Goal: Transaction & Acquisition: Purchase product/service

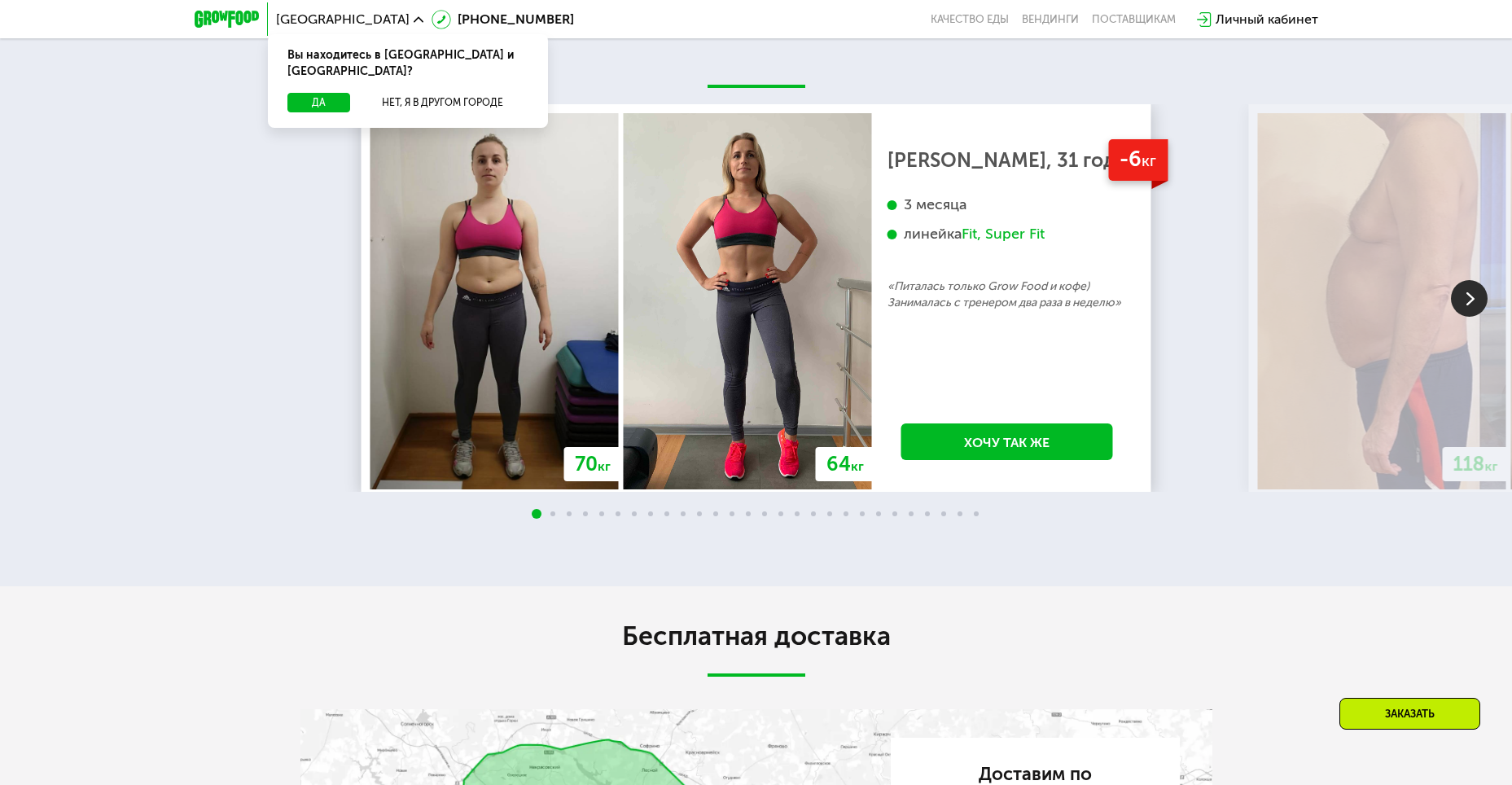
scroll to position [2925, 0]
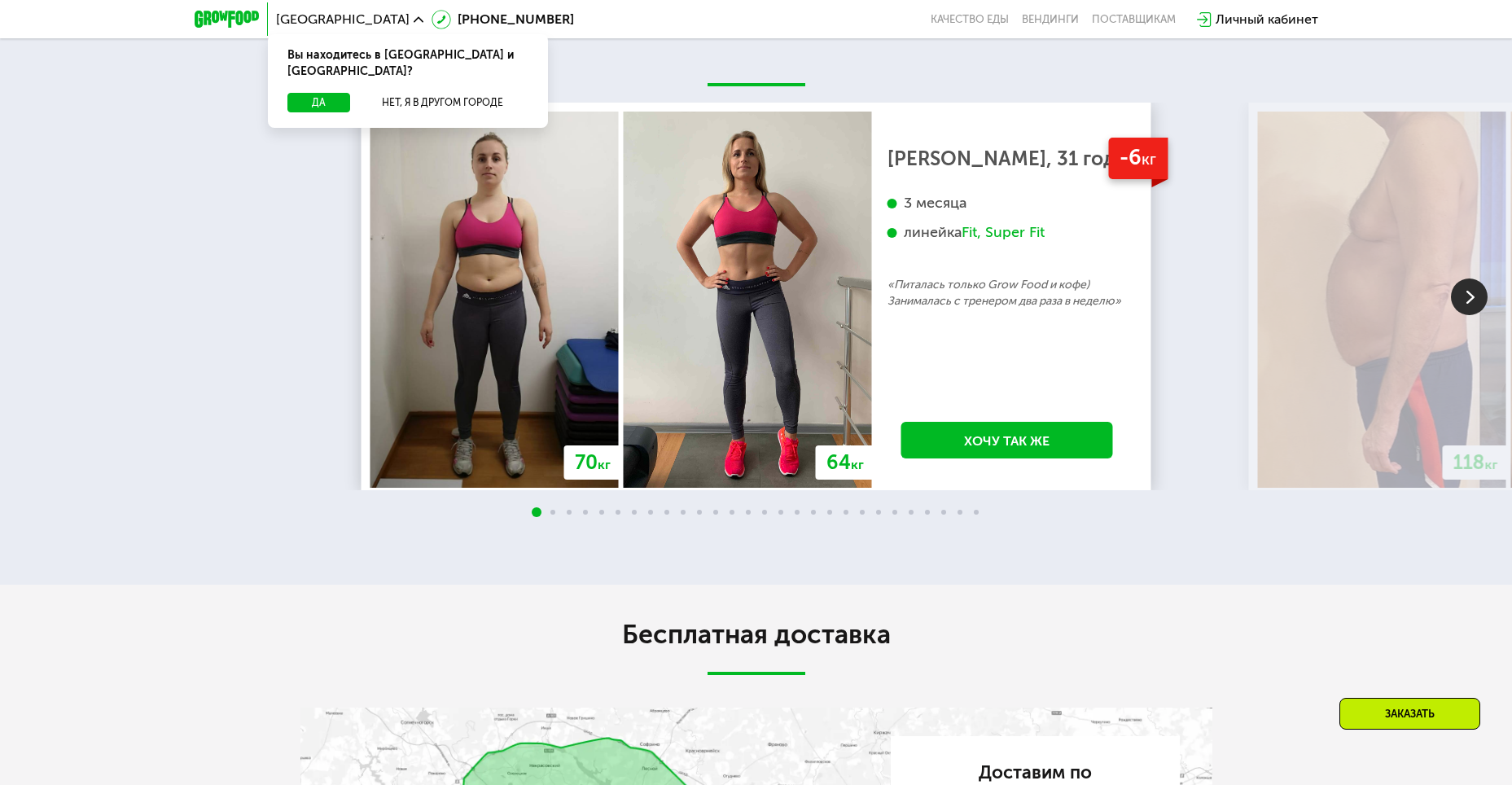
click at [492, 358] on img at bounding box center [495, 300] width 248 height 376
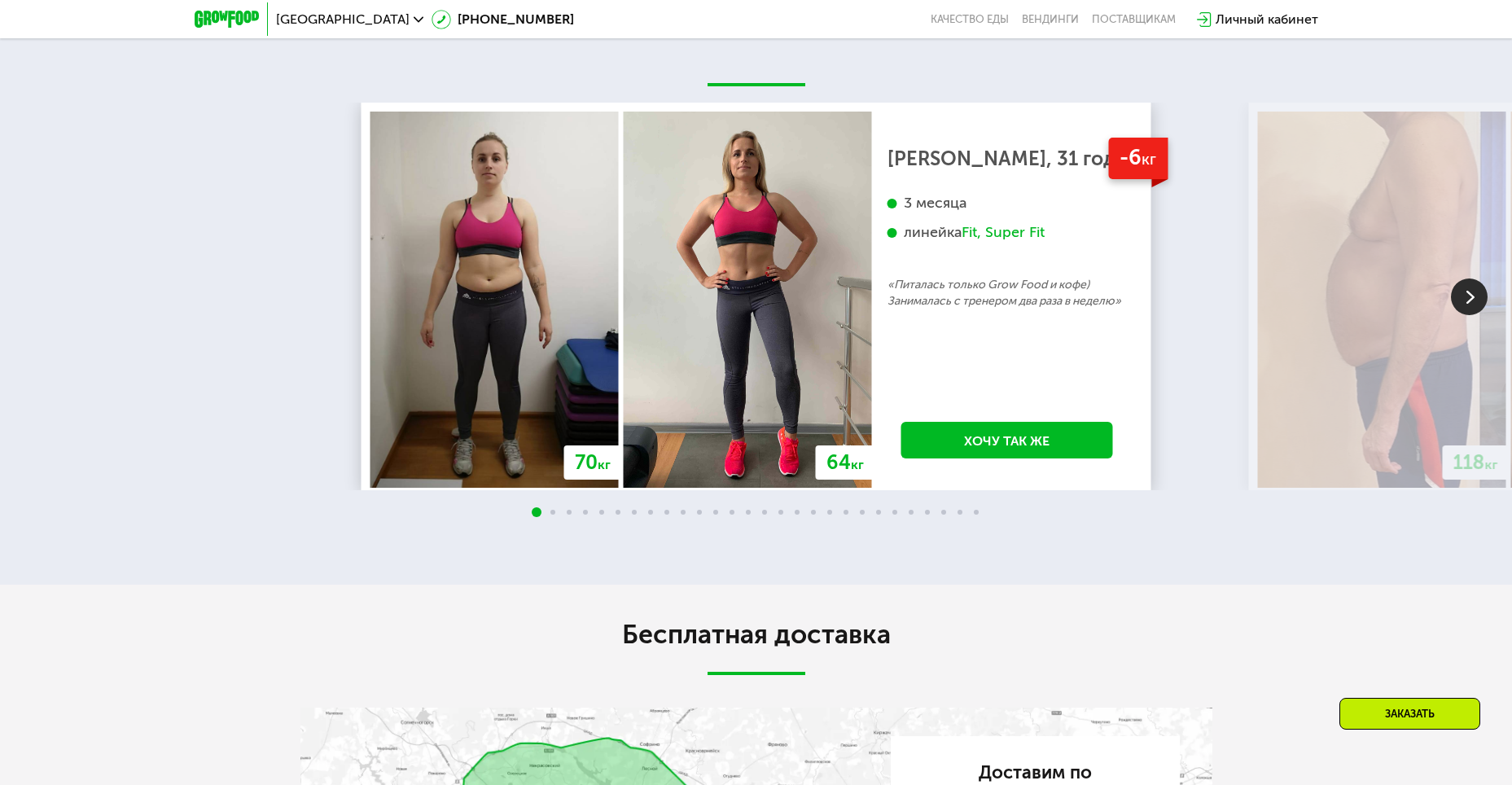
click at [1476, 315] on img at bounding box center [1469, 297] width 37 height 37
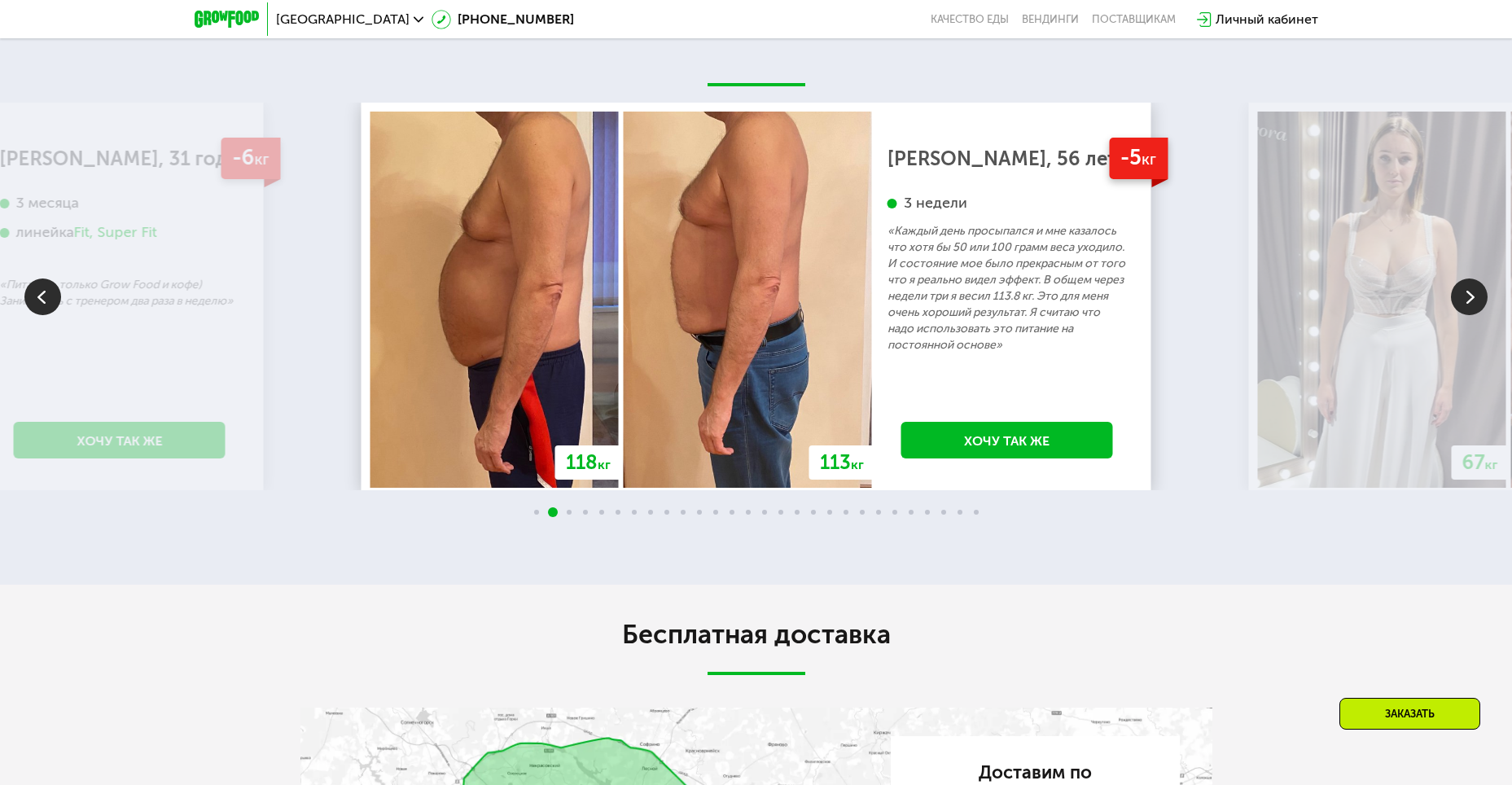
click at [1462, 315] on img at bounding box center [1469, 297] width 37 height 37
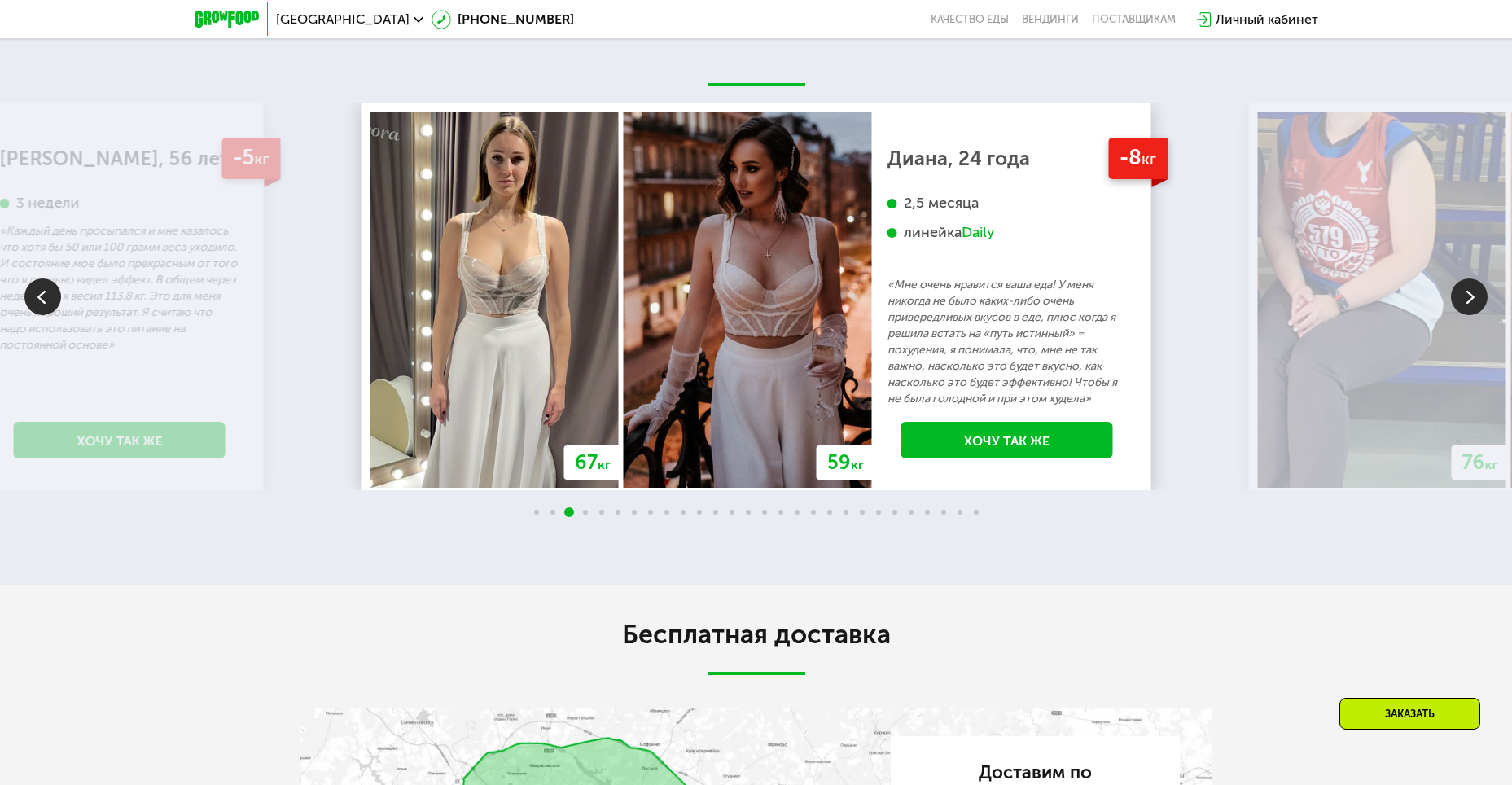
click at [1468, 315] on img at bounding box center [1469, 297] width 37 height 37
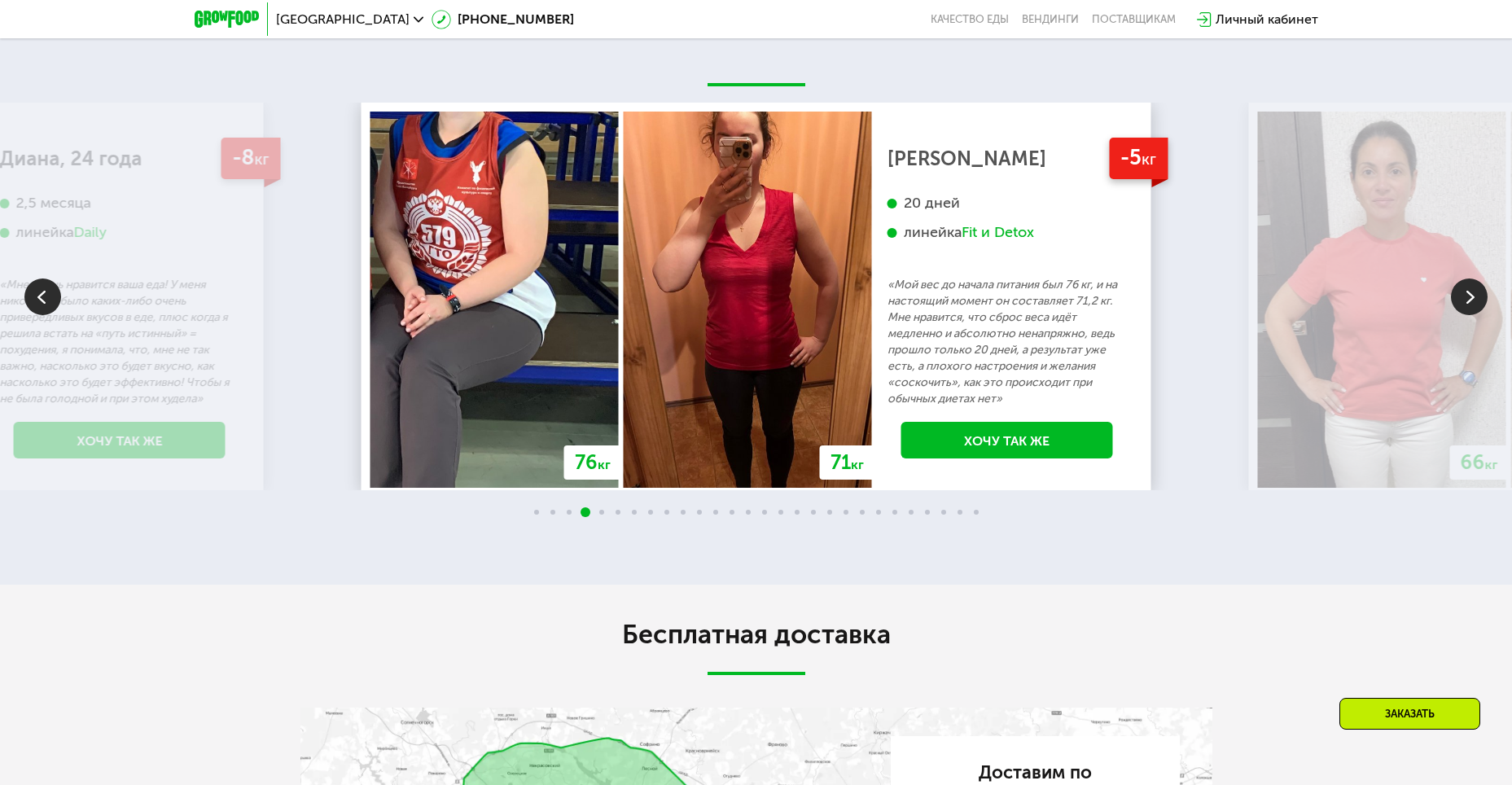
click at [1468, 315] on img at bounding box center [1469, 297] width 37 height 37
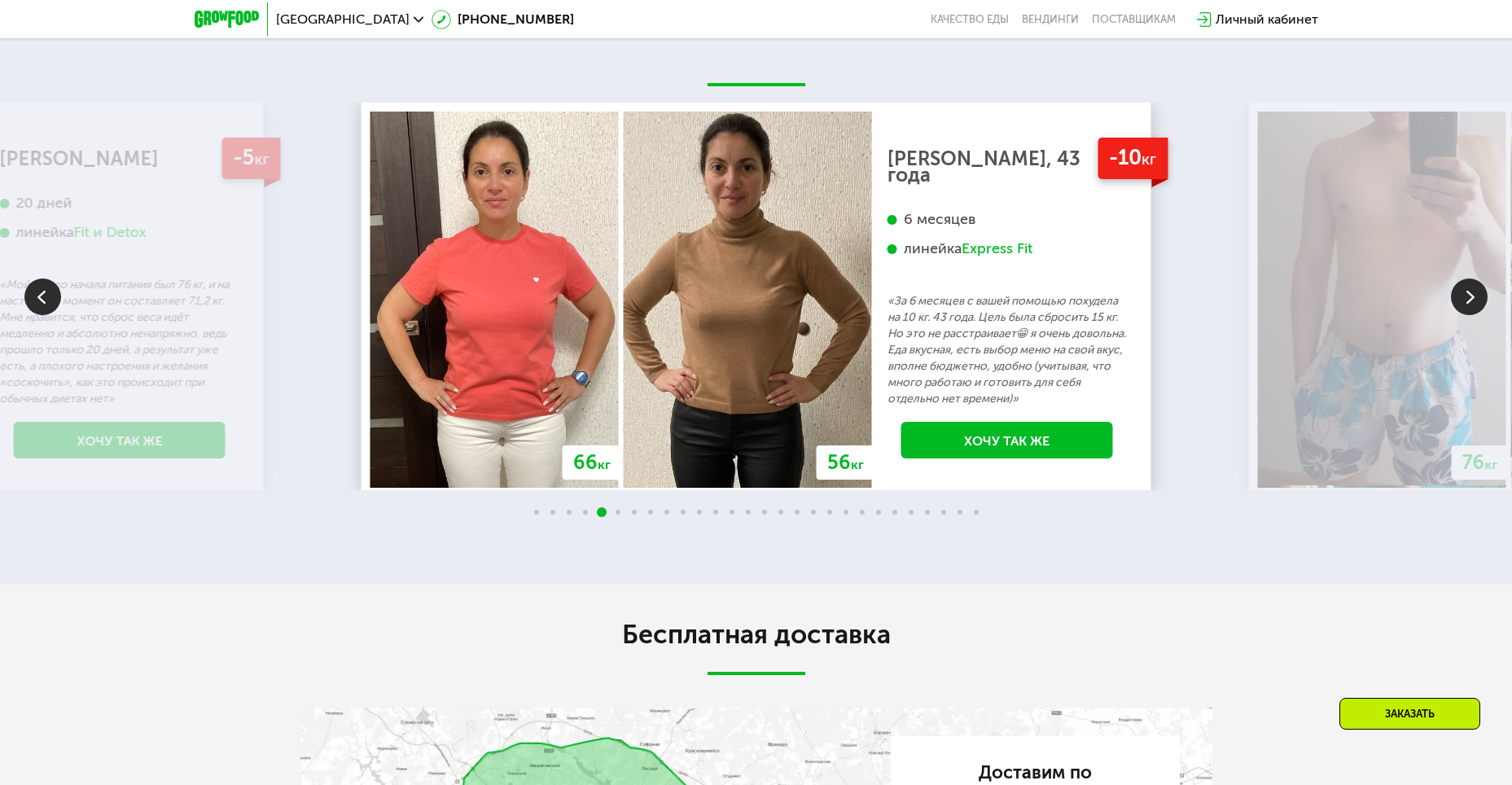
click at [1468, 315] on img at bounding box center [1469, 297] width 37 height 37
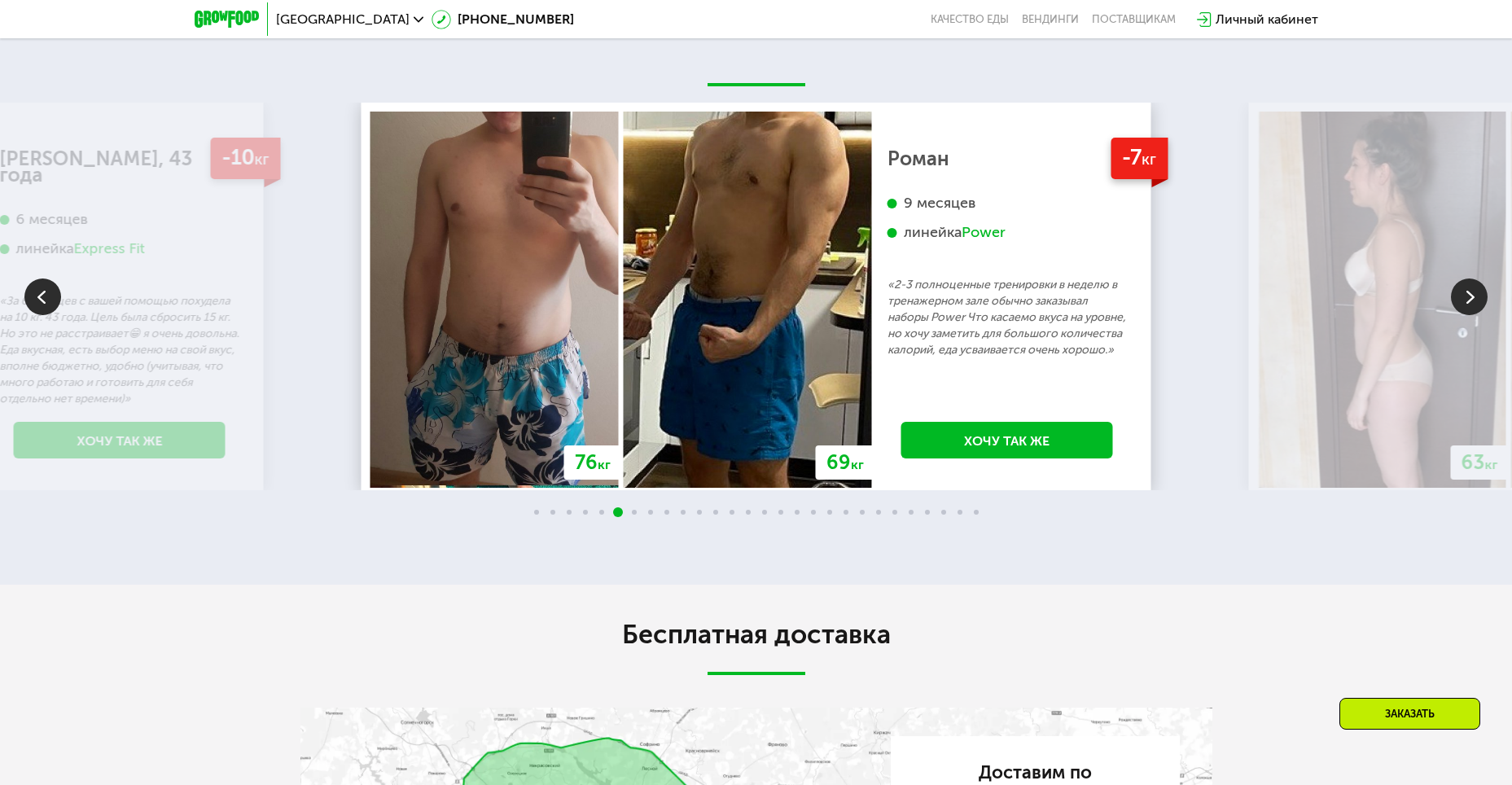
click at [1480, 315] on img at bounding box center [1469, 297] width 37 height 37
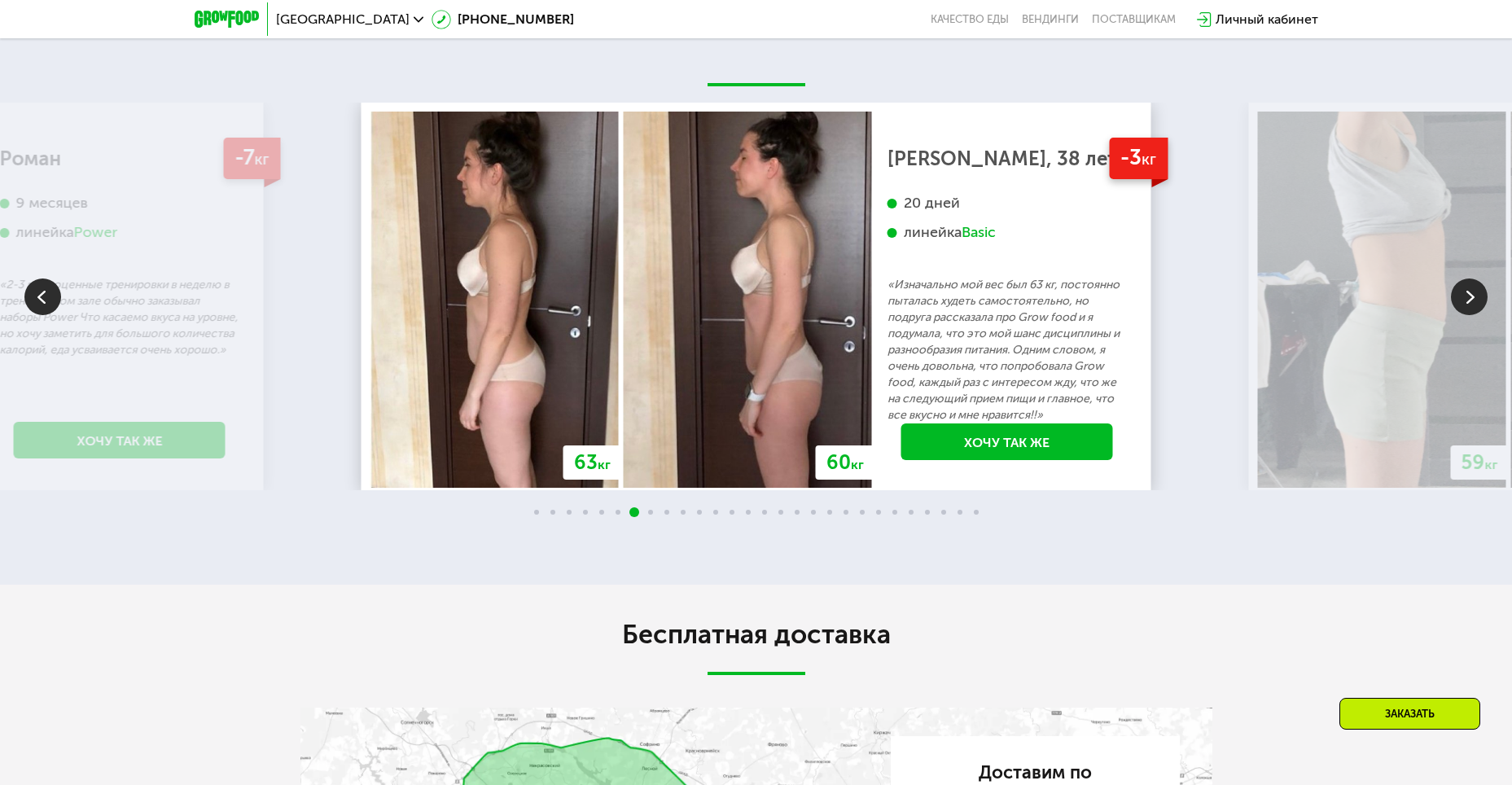
click at [1468, 315] on img at bounding box center [1469, 297] width 37 height 37
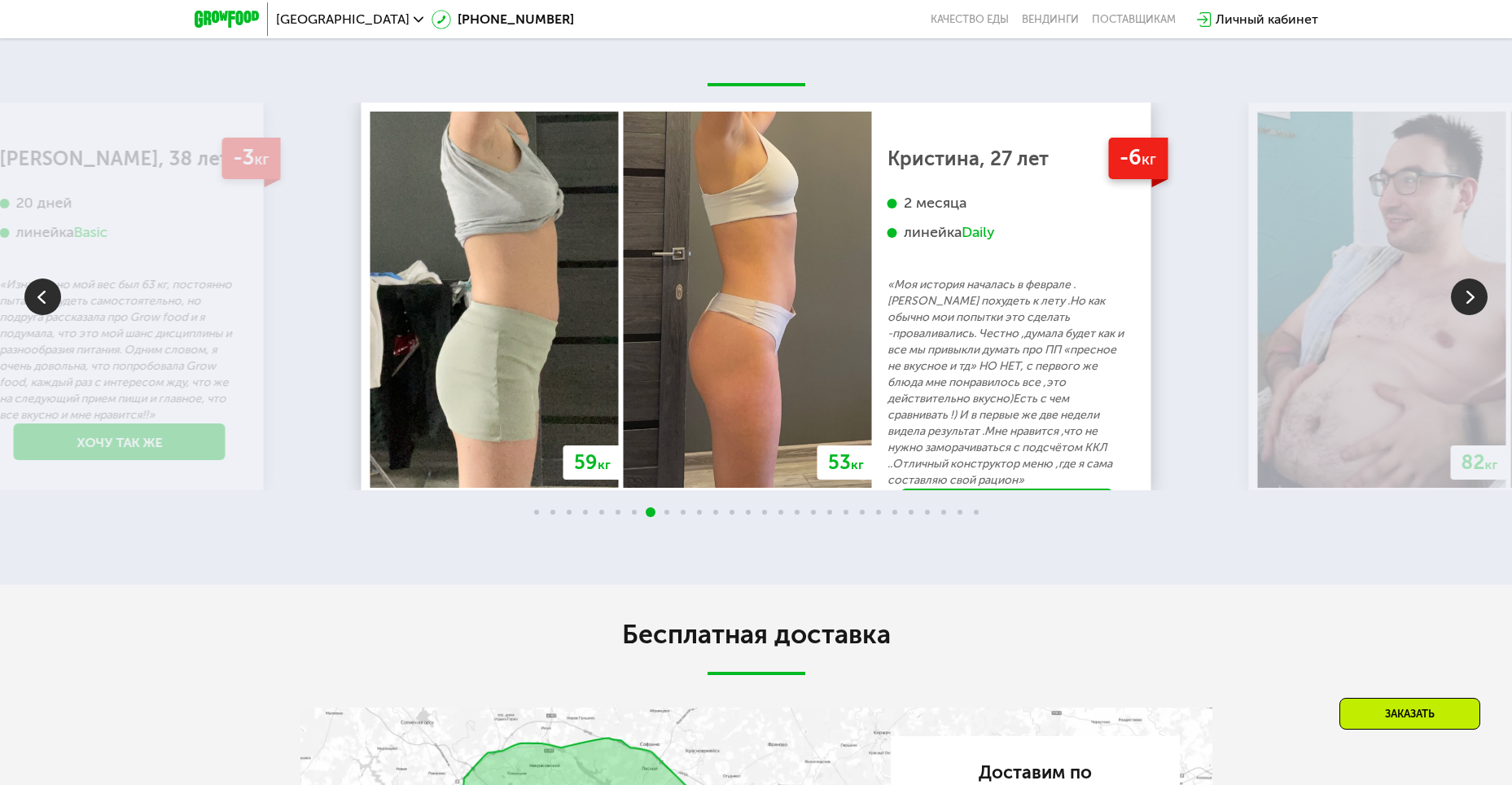
click at [1469, 315] on img at bounding box center [1469, 297] width 37 height 37
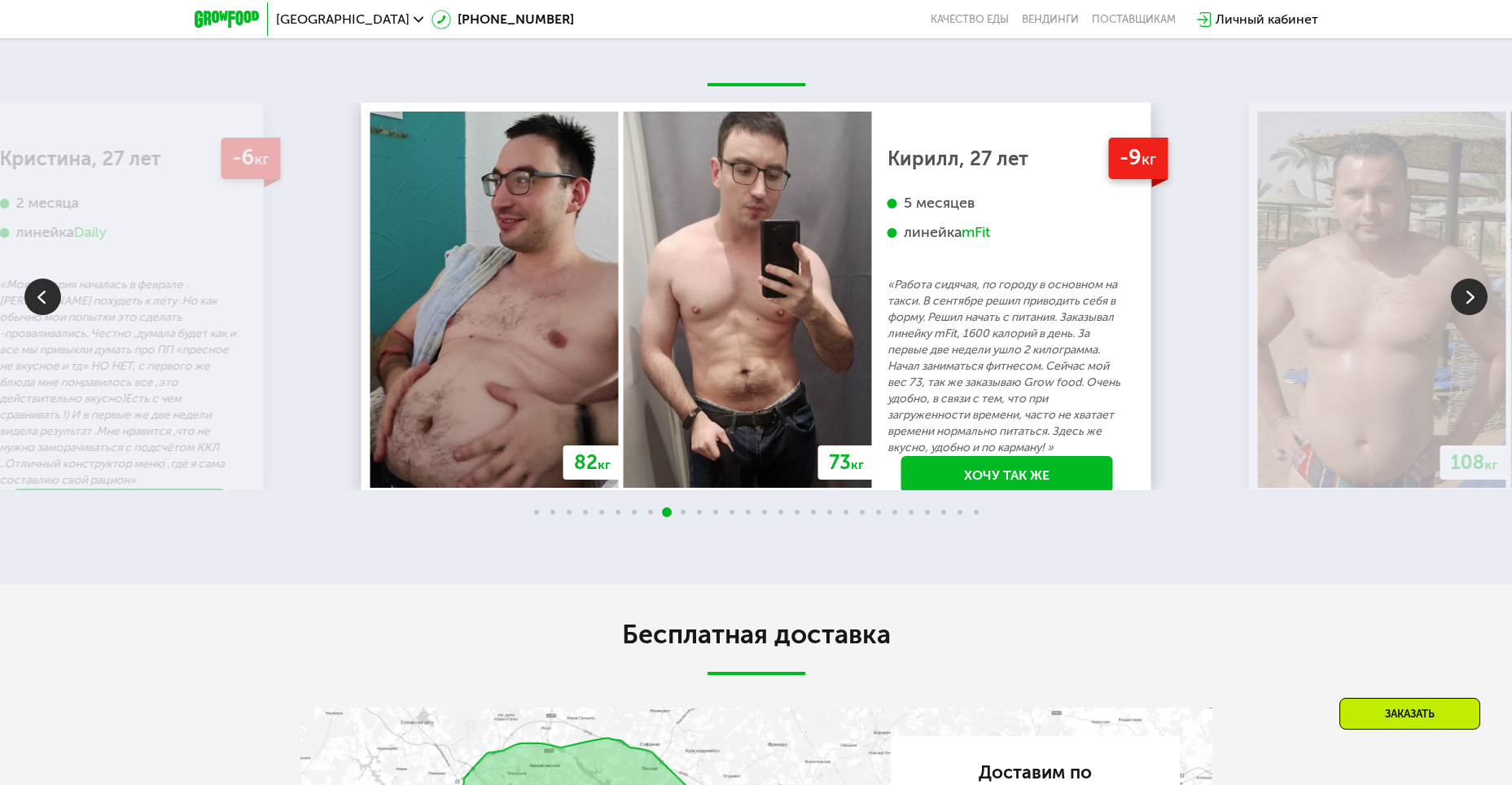
click at [1473, 315] on img at bounding box center [1469, 297] width 37 height 37
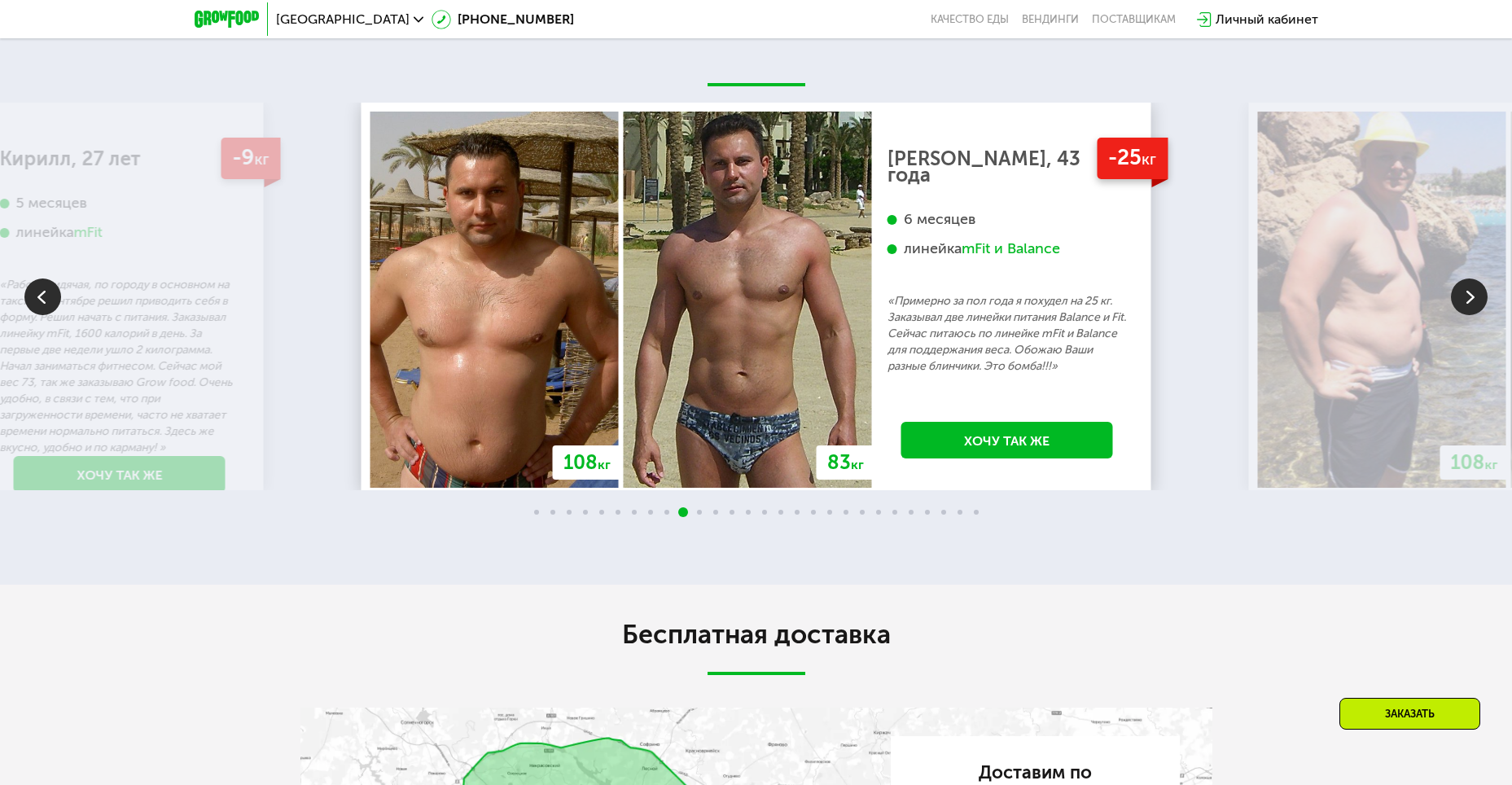
click at [1474, 315] on img at bounding box center [1469, 297] width 37 height 37
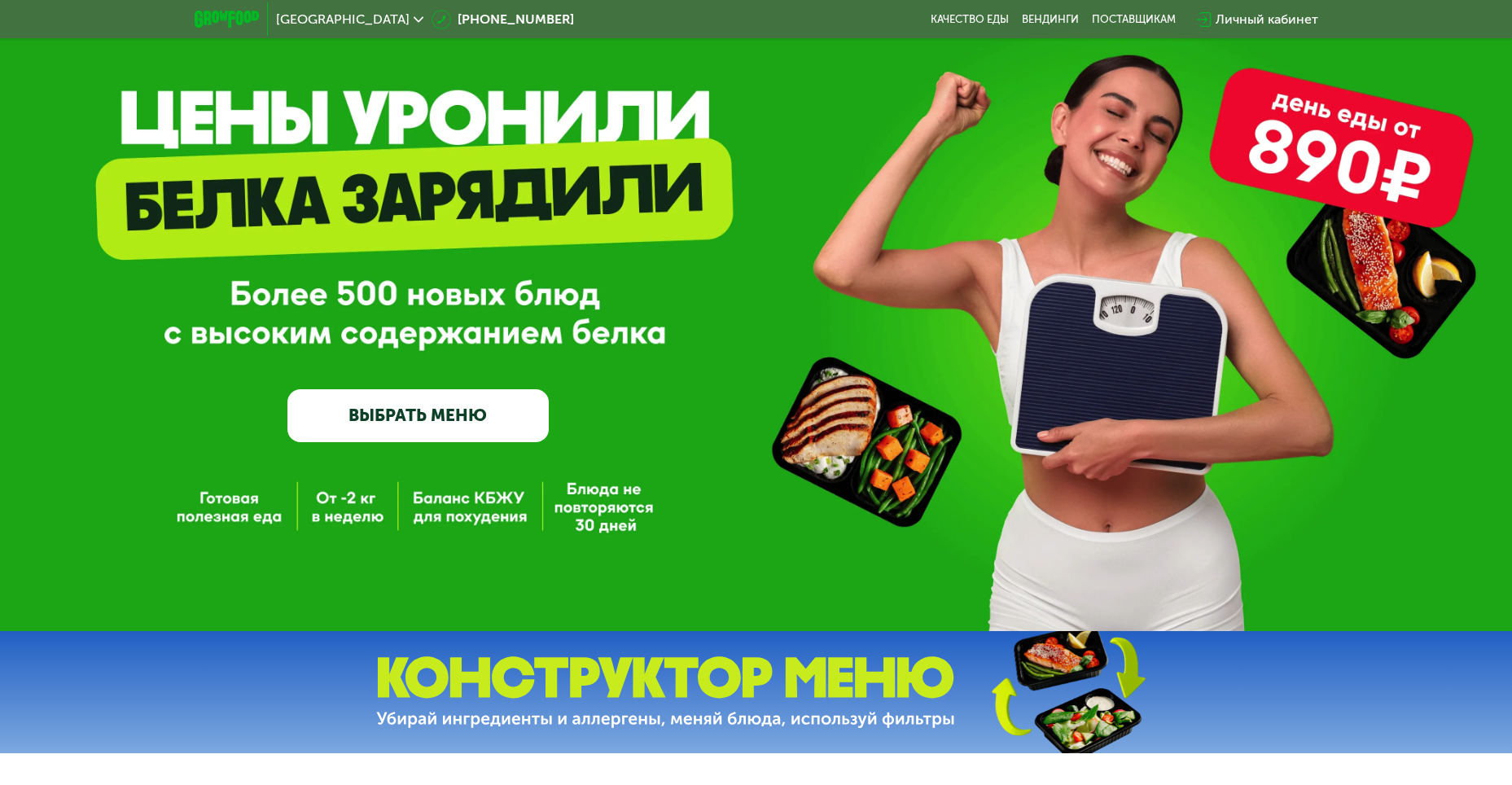
scroll to position [76, 0]
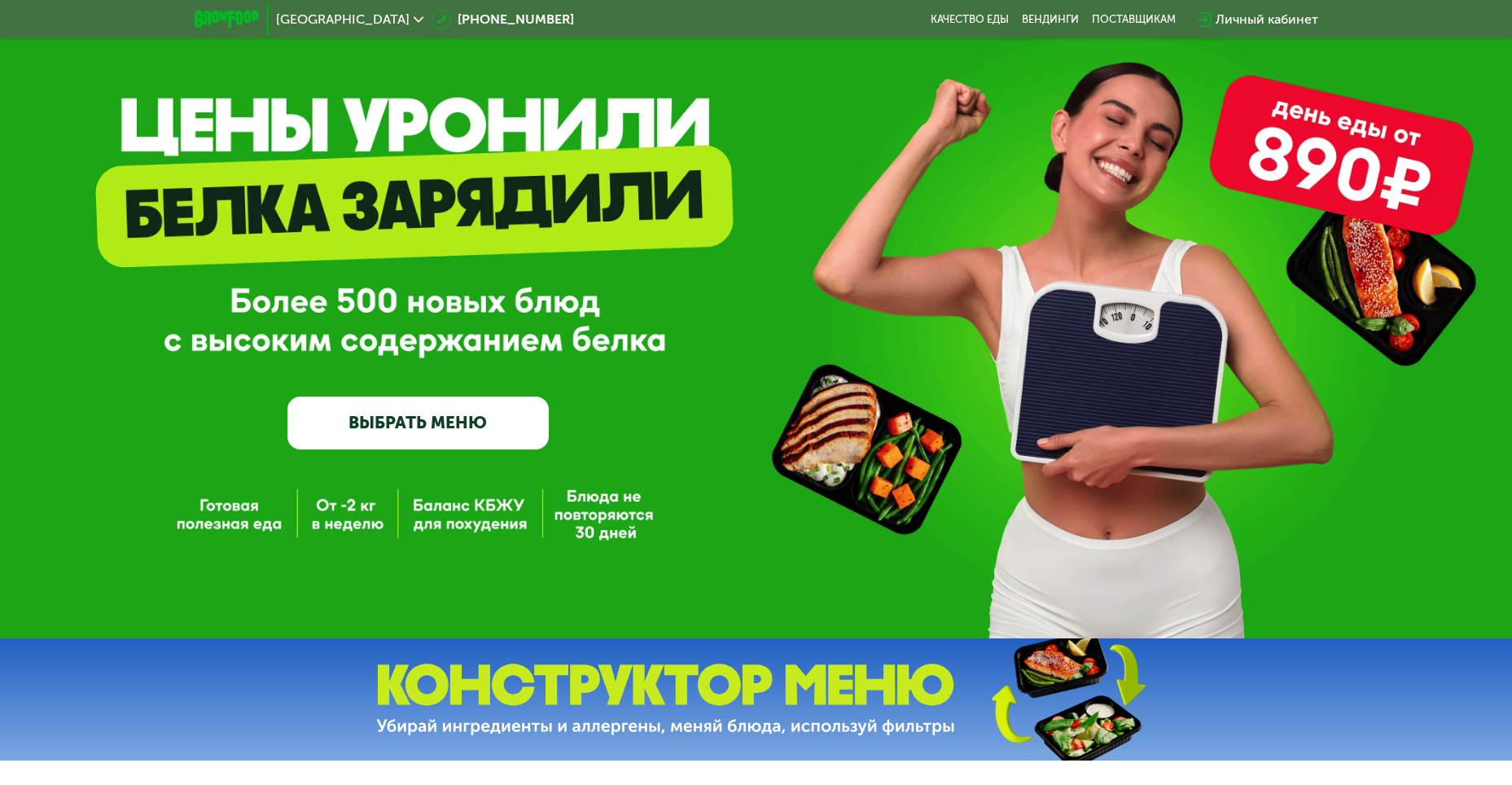
click at [455, 418] on link "ВЫБРАТЬ МЕНЮ" at bounding box center [418, 422] width 261 height 52
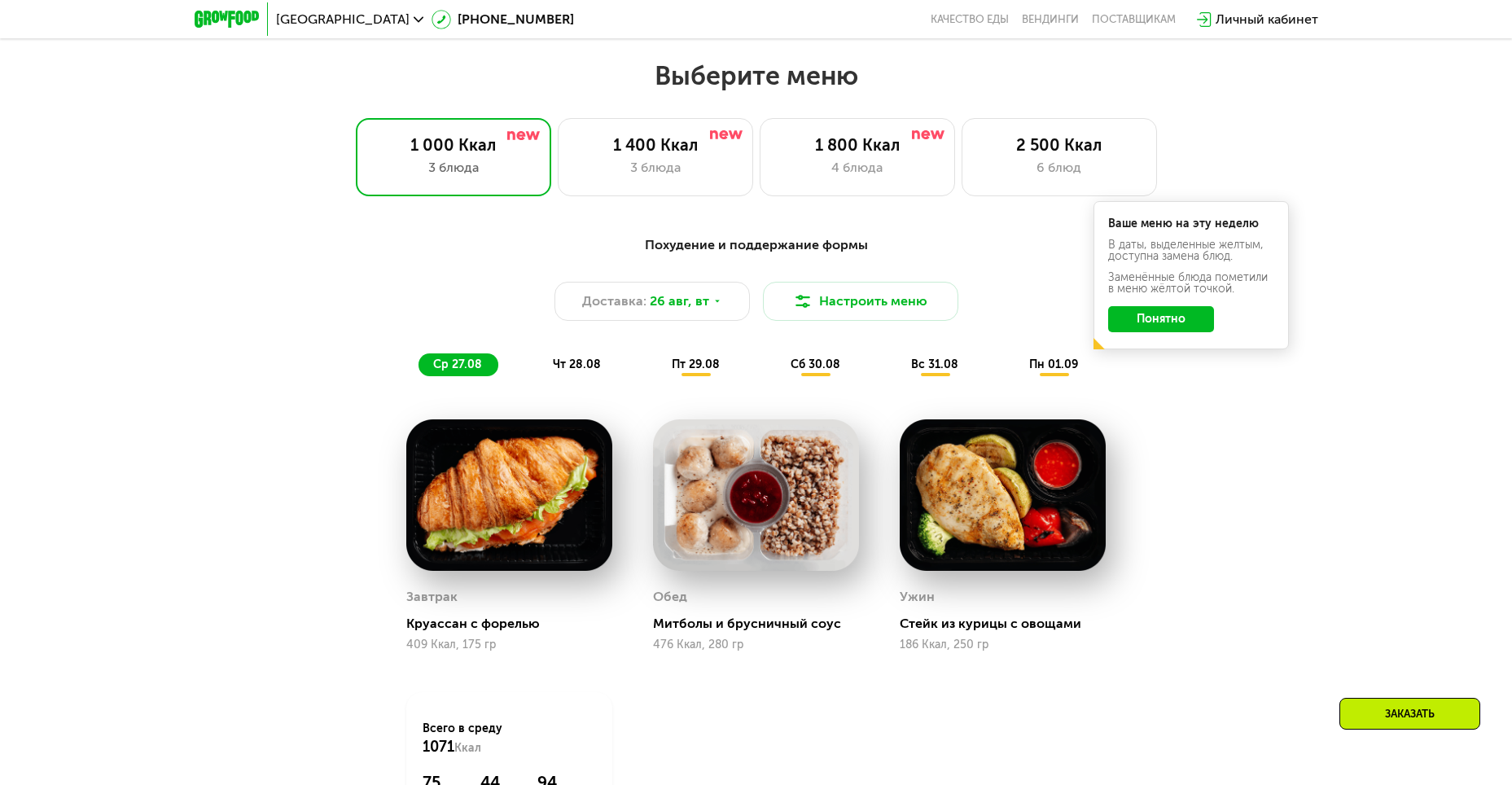
scroll to position [861, 0]
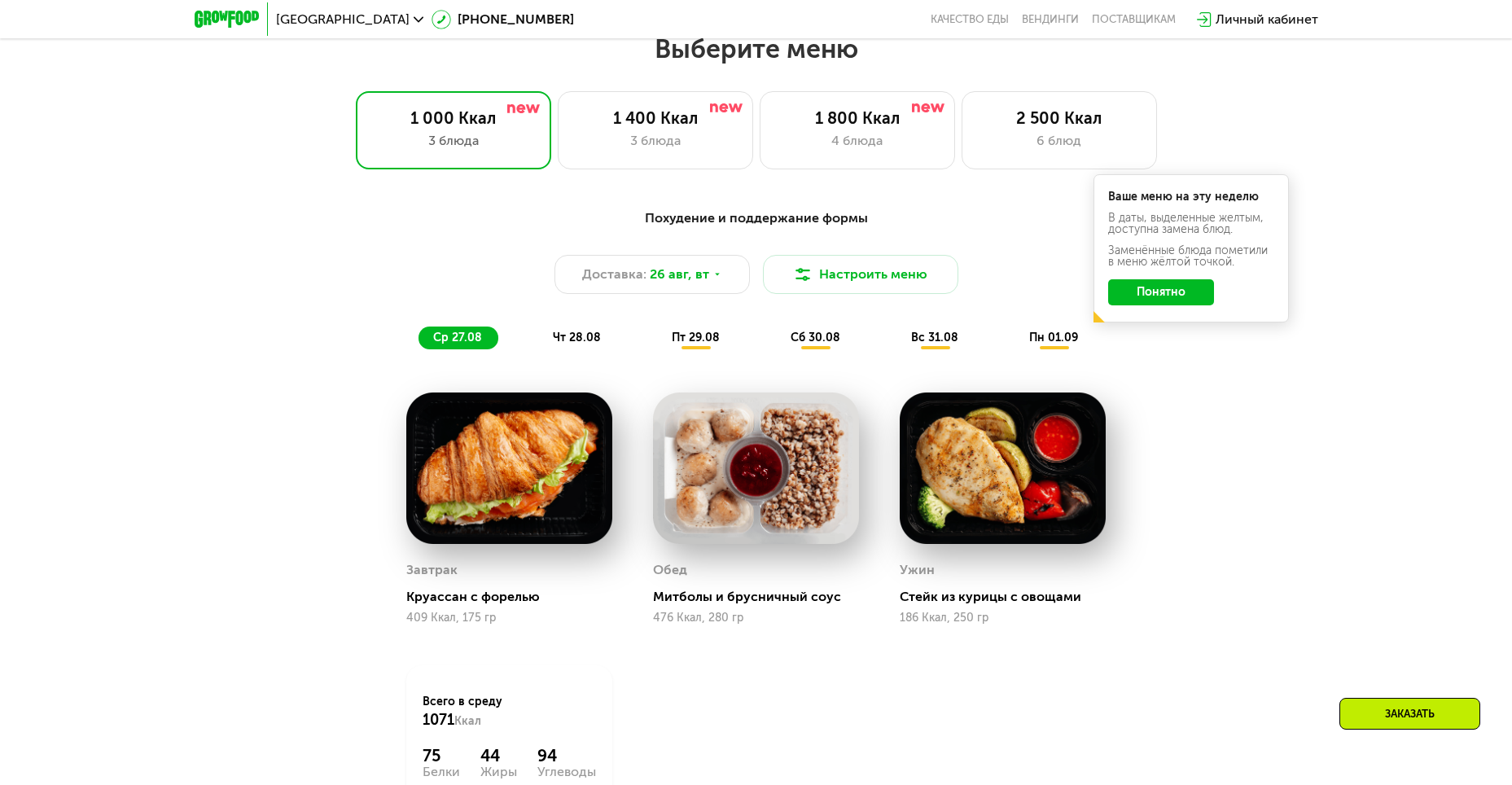
click at [1166, 289] on button "Понятно" at bounding box center [1161, 293] width 106 height 26
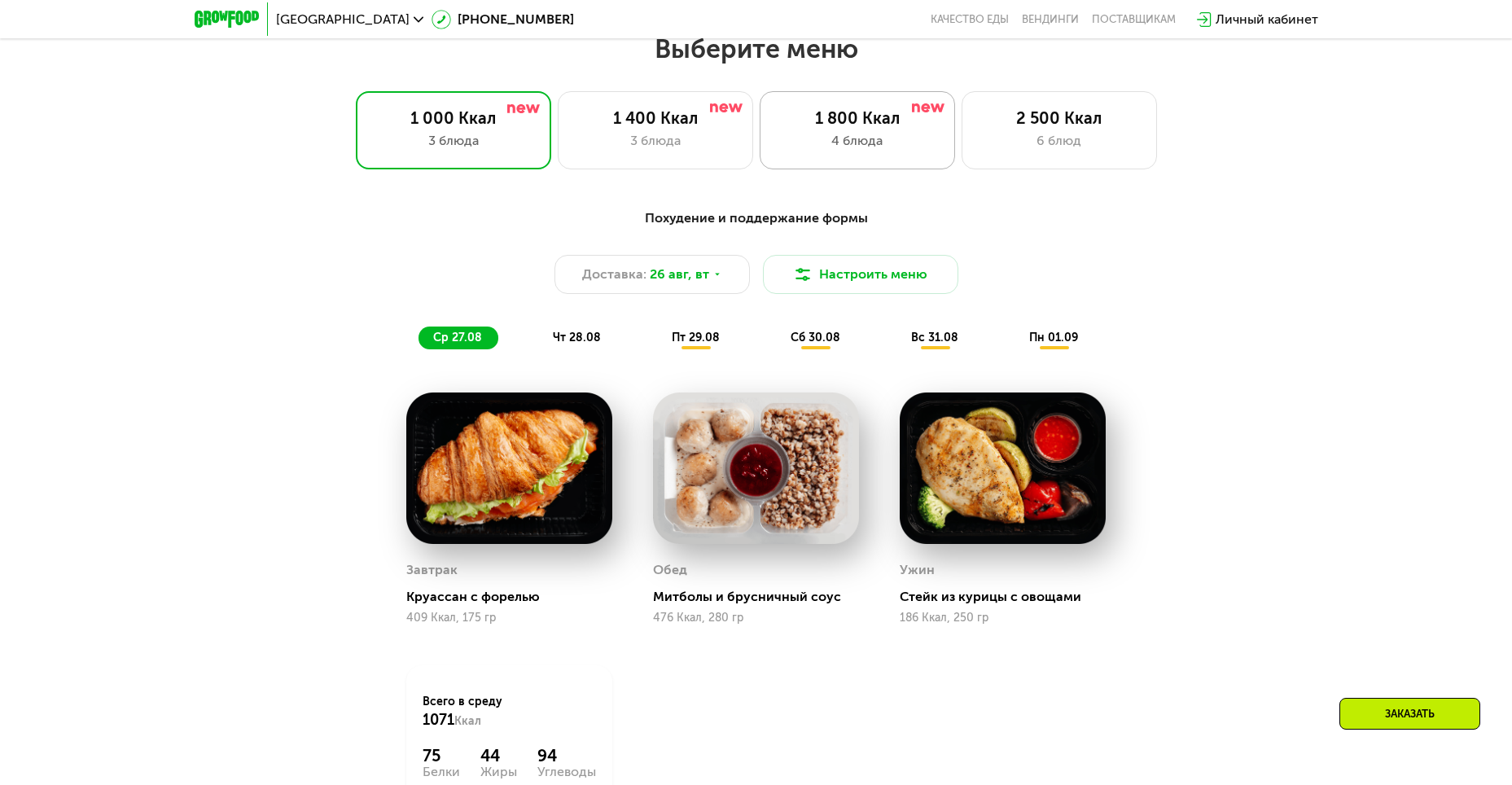
click at [692, 137] on div "3 блюда" at bounding box center [655, 141] width 161 height 20
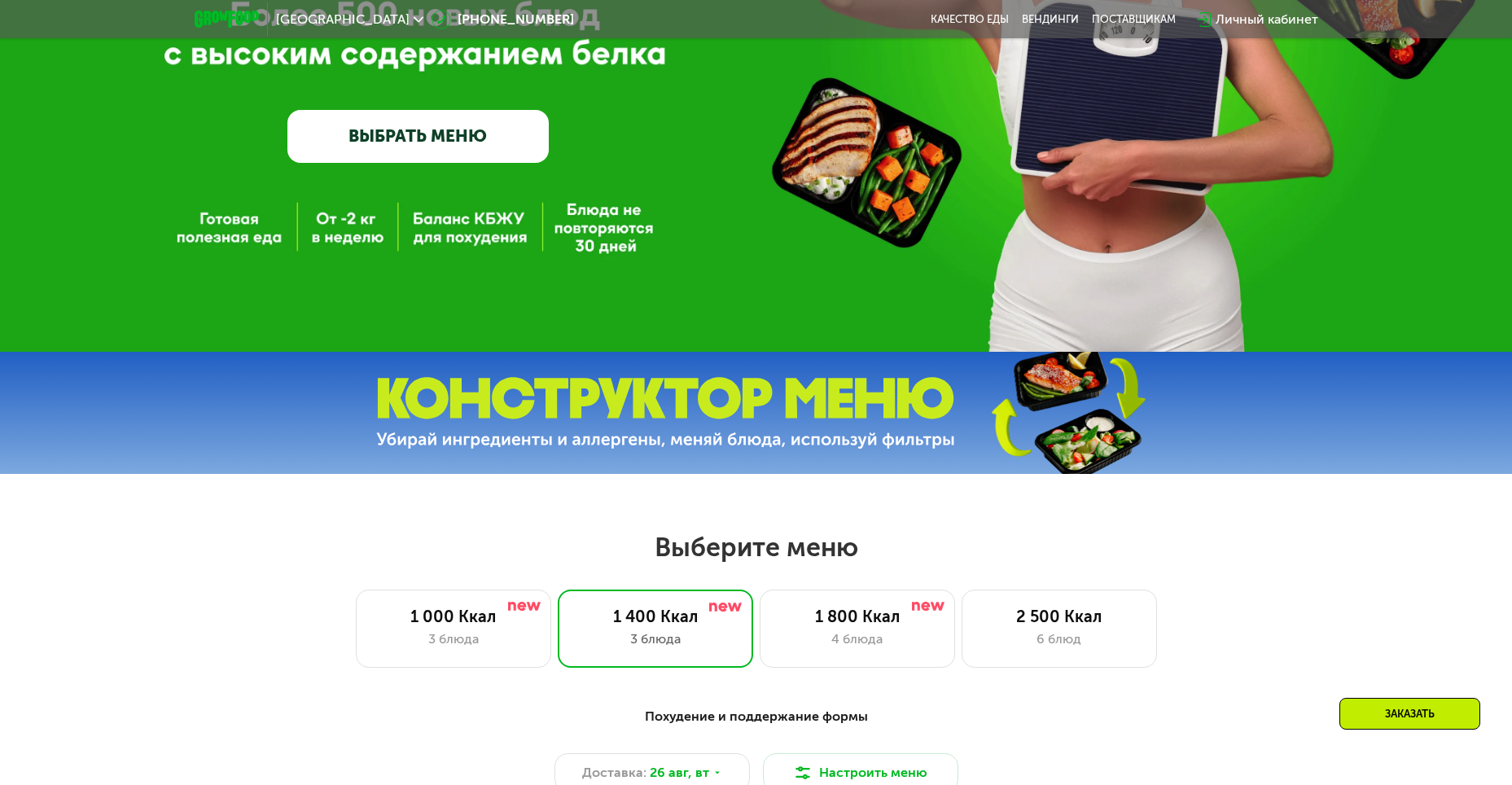
scroll to position [284, 0]
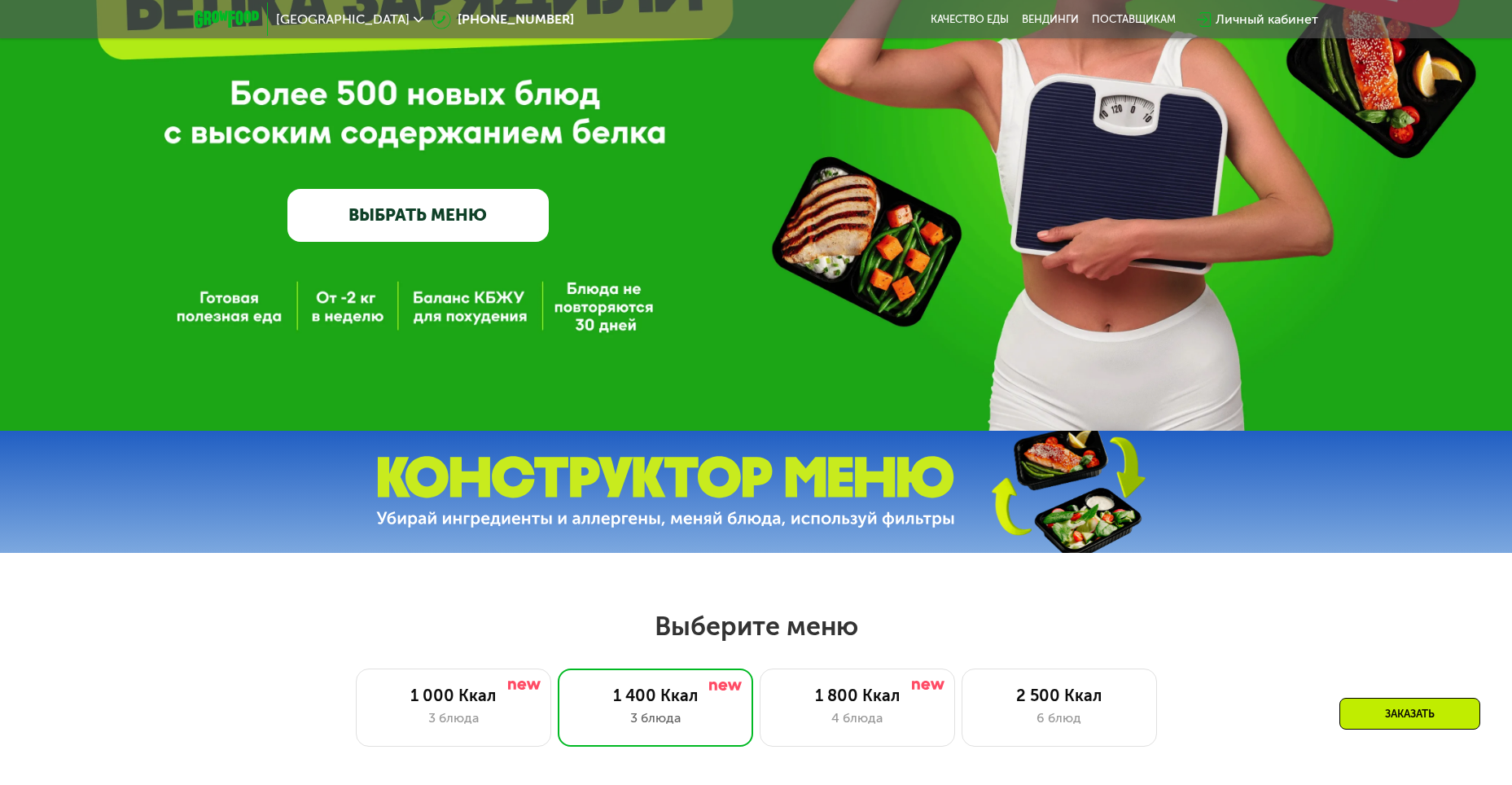
click at [418, 215] on link "ВЫБРАТЬ МЕНЮ" at bounding box center [418, 215] width 261 height 52
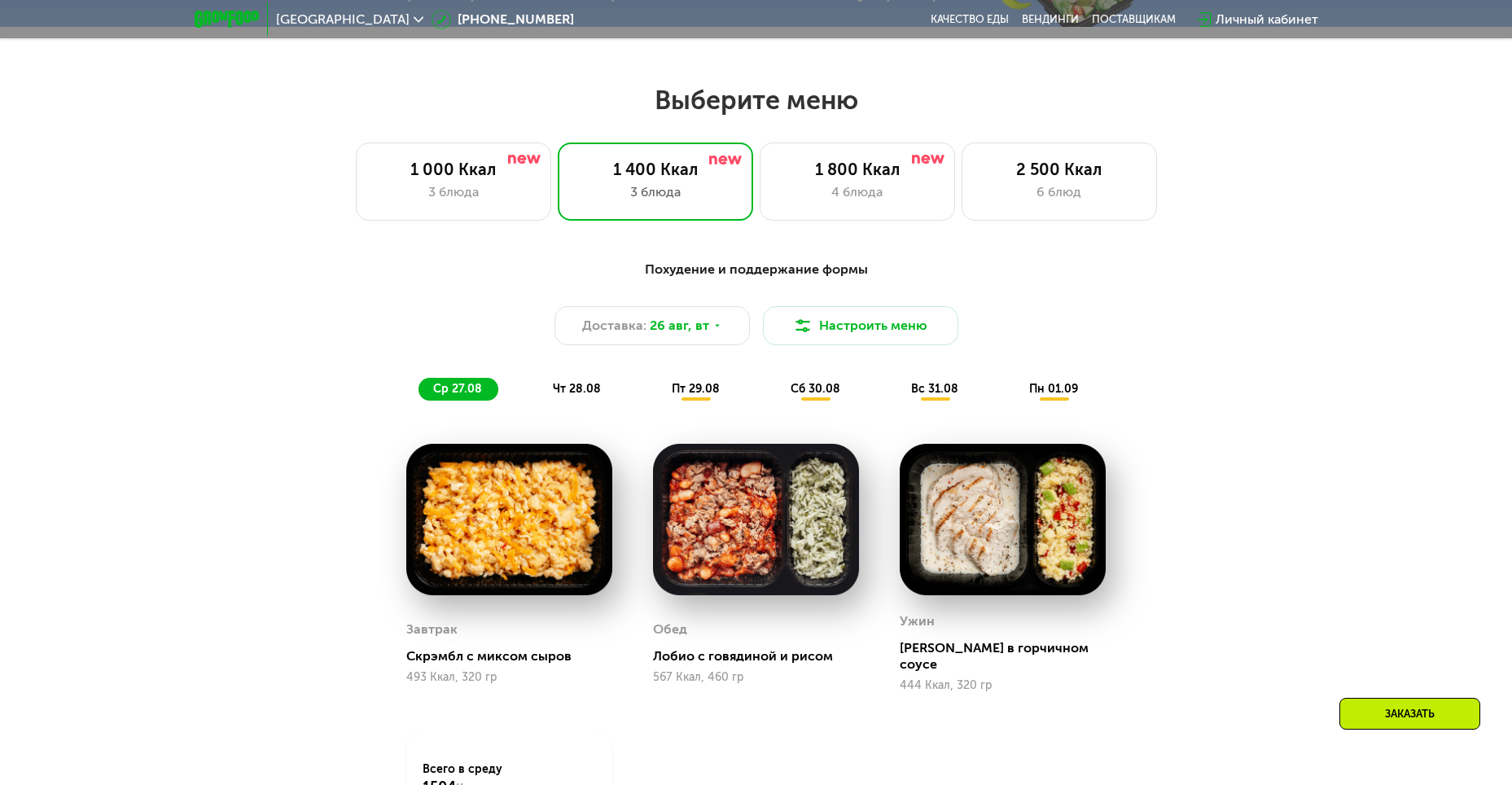
scroll to position [861, 0]
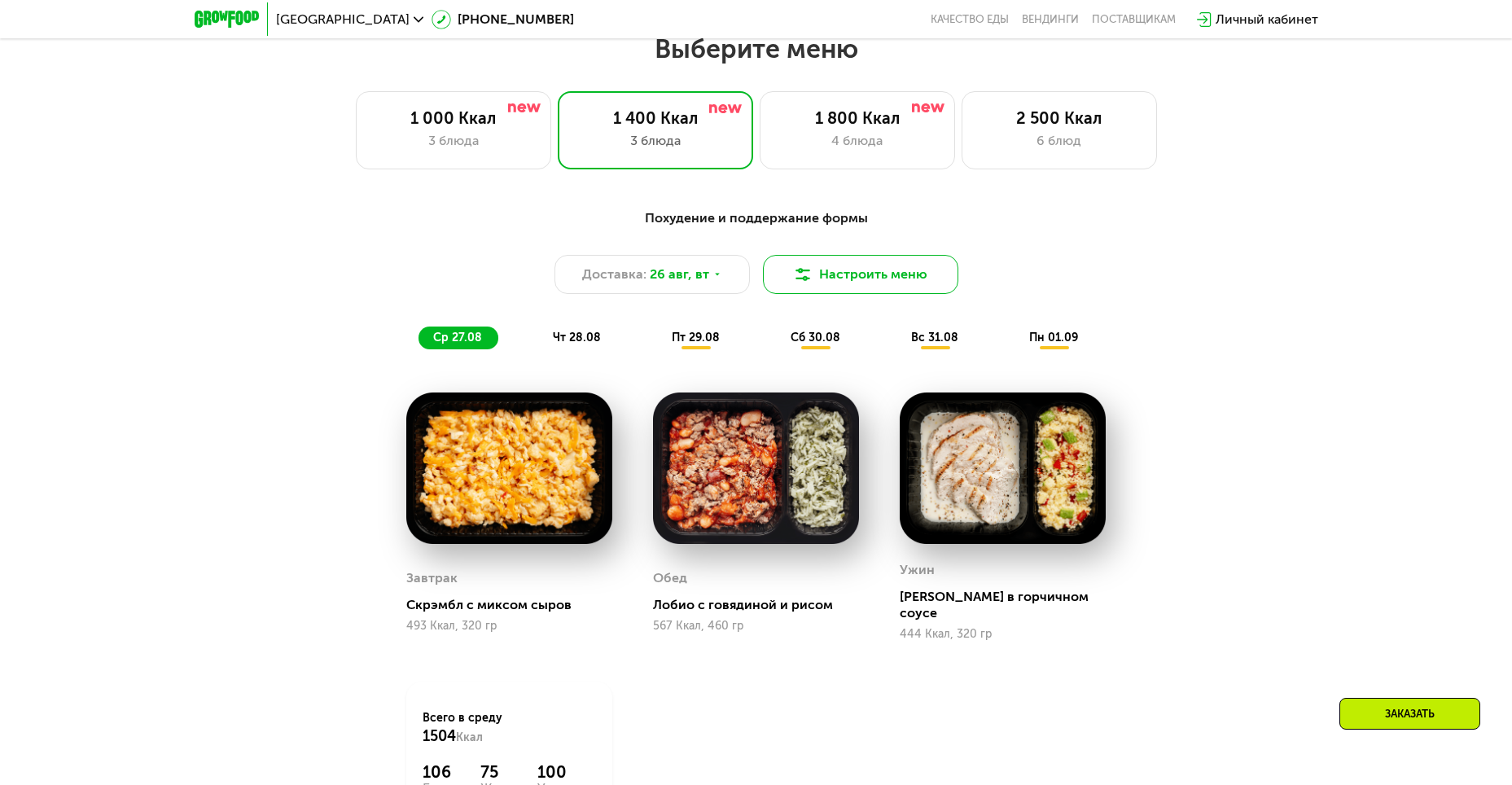
click at [865, 281] on button "Настроить меню" at bounding box center [861, 275] width 196 height 39
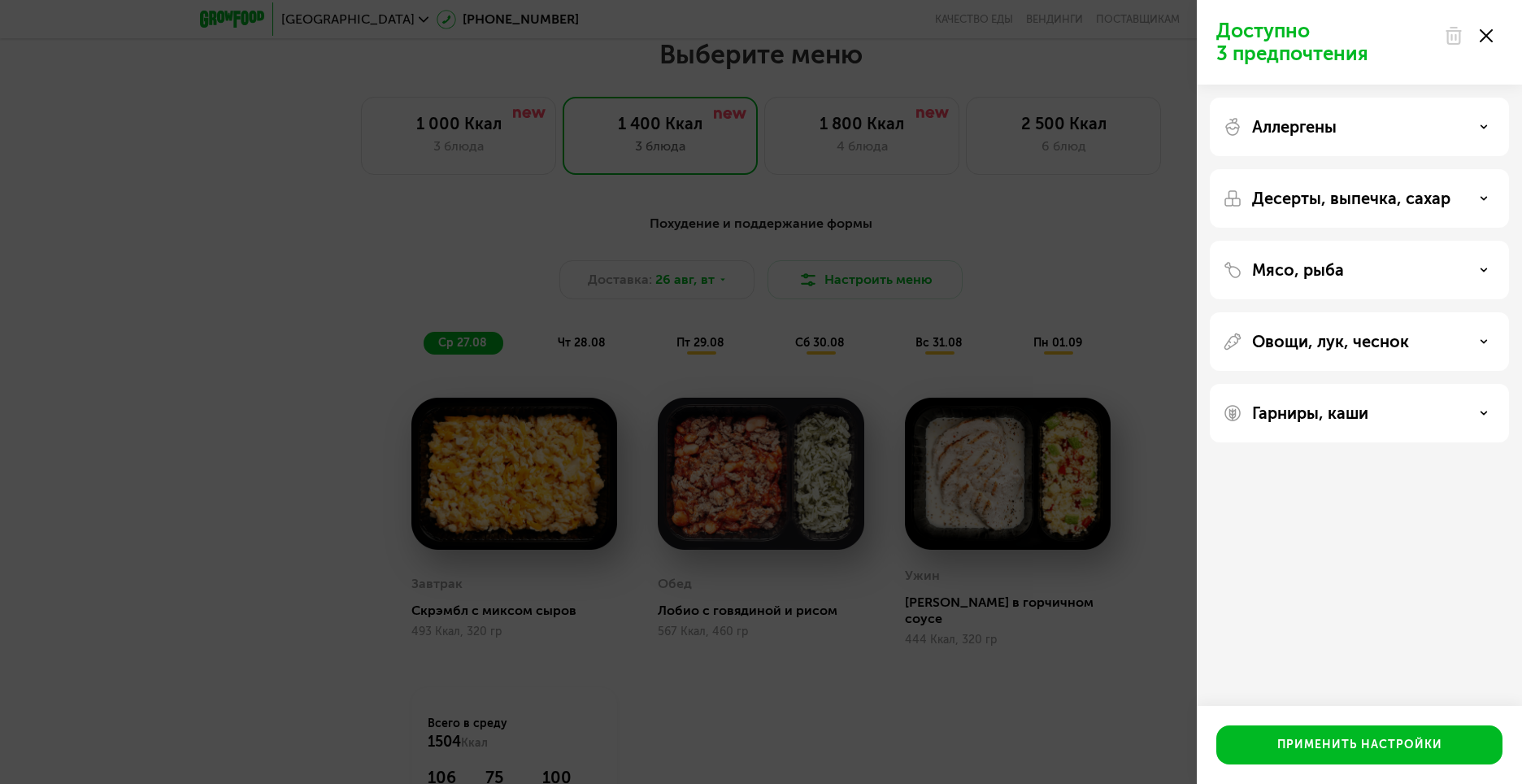
click at [1107, 235] on div "Доступно 3 предпочтения Аллергены Десерты, выпечка, сахар Мясо, рыба Овощи, лук…" at bounding box center [761, 392] width 1522 height 784
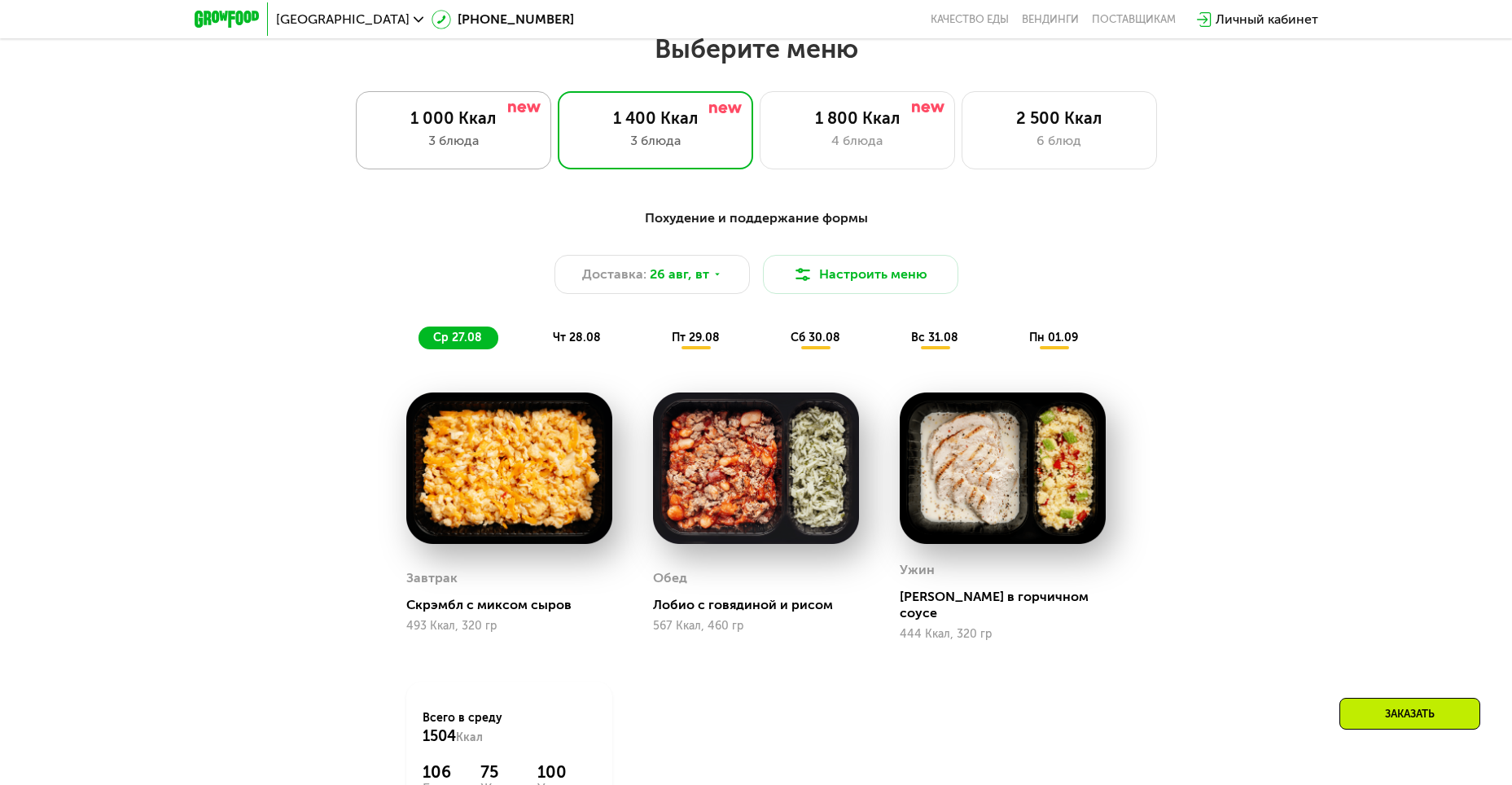
click at [557, 111] on div "1 000 Ккал 3 блюда" at bounding box center [655, 130] width 196 height 78
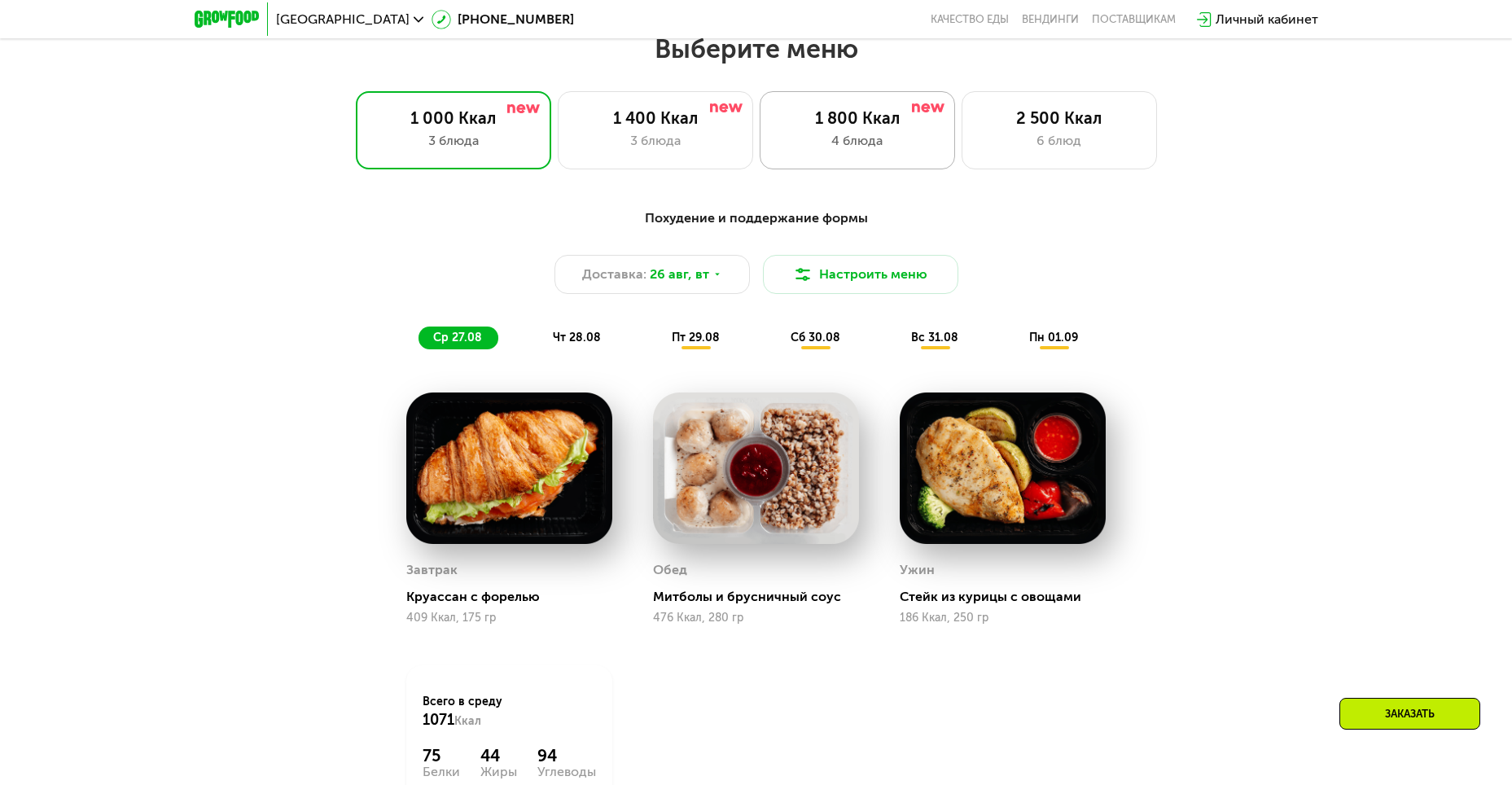
click at [867, 124] on div "1 800 Ккал" at bounding box center [858, 118] width 161 height 20
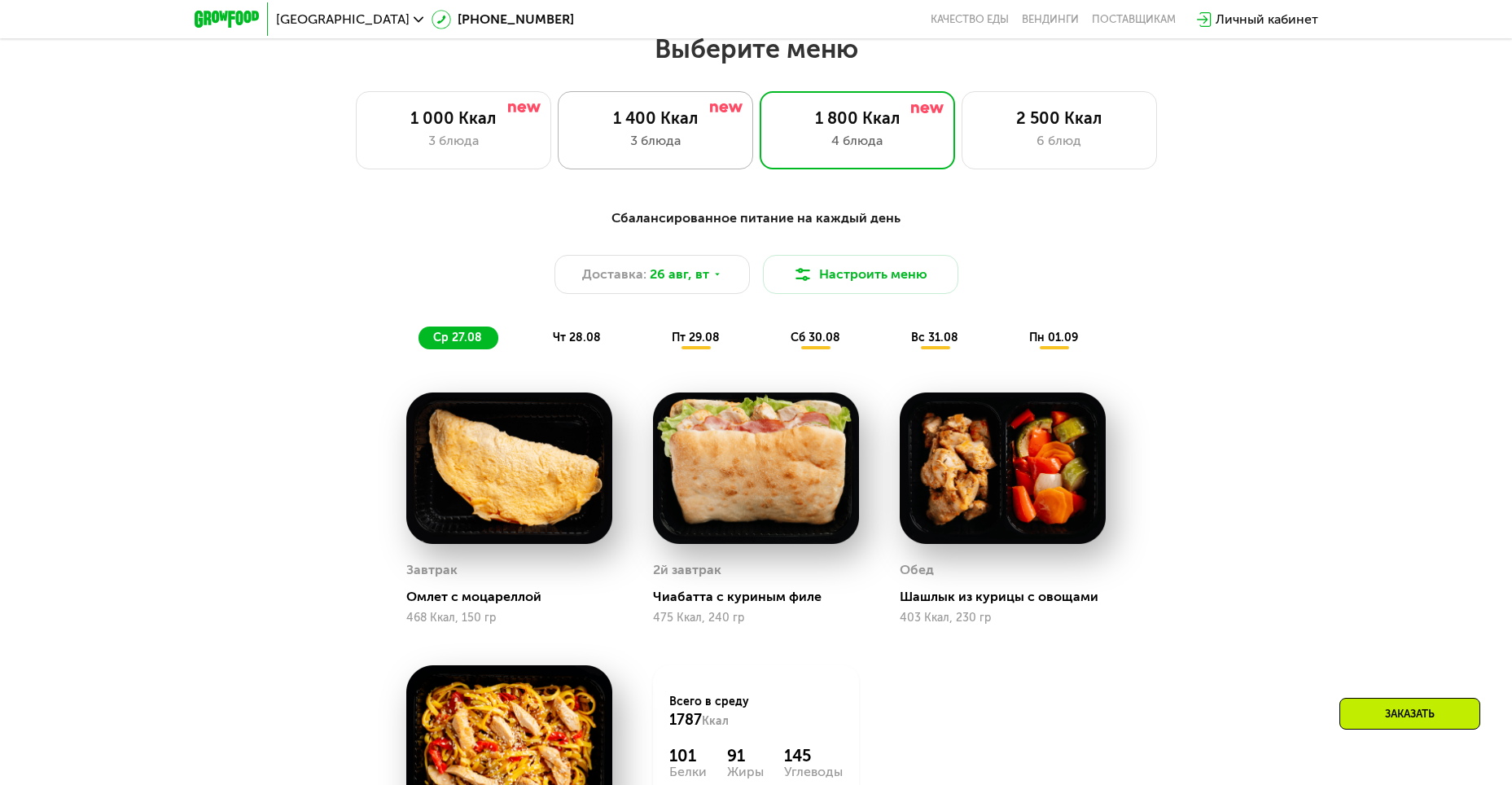
click at [677, 139] on div "3 блюда" at bounding box center [655, 141] width 161 height 20
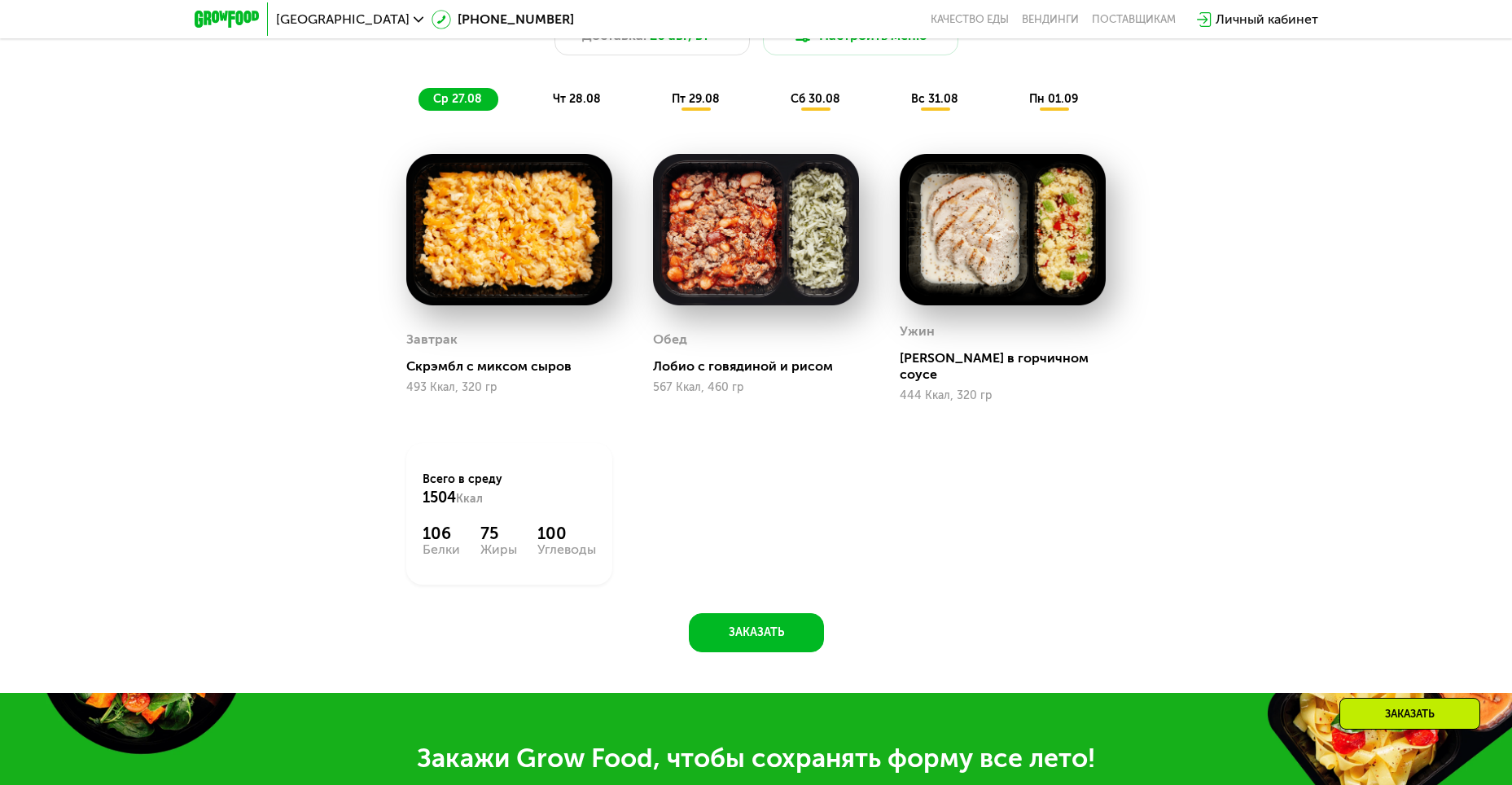
scroll to position [1105, 0]
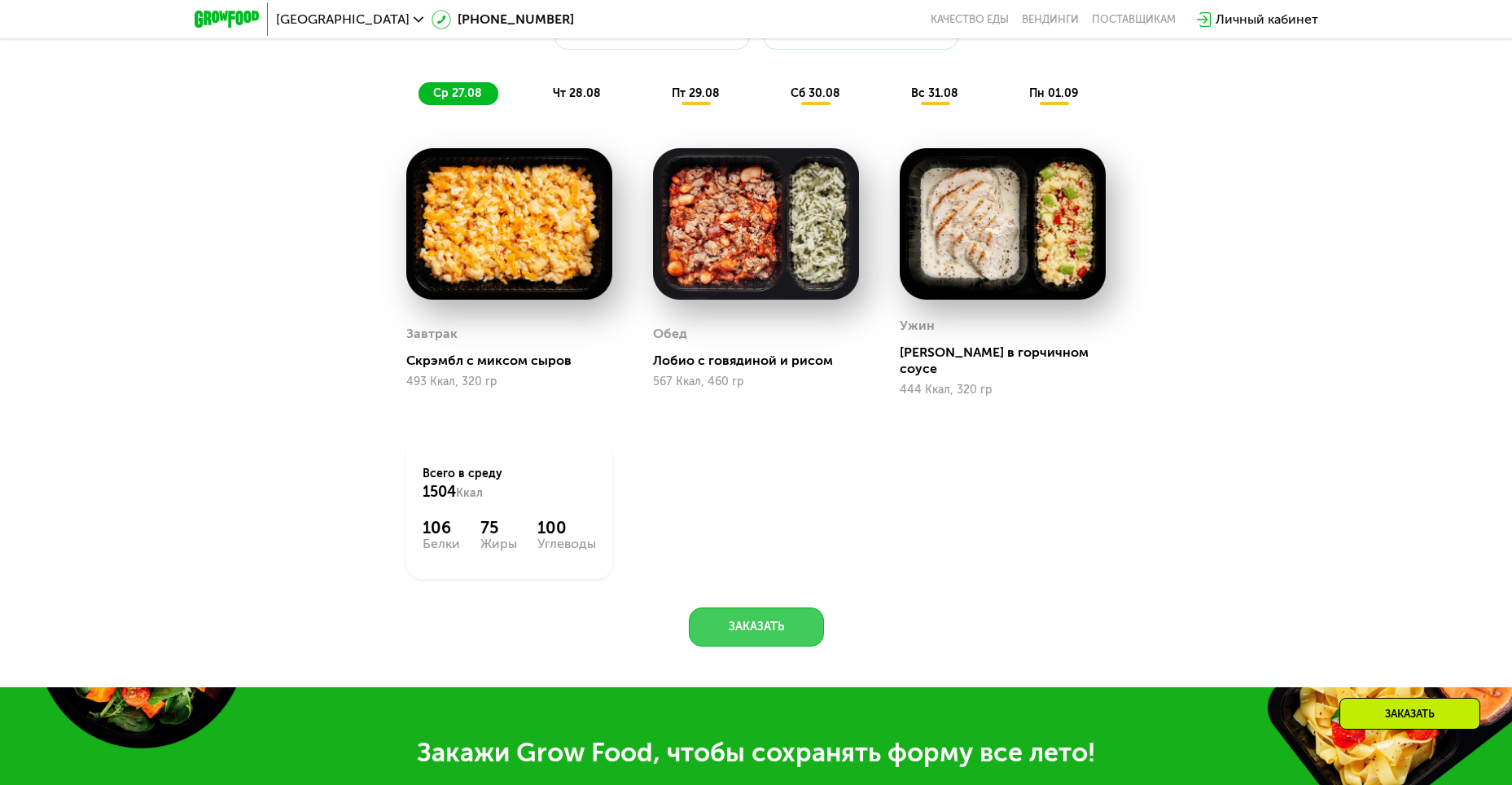
click at [788, 624] on button "Заказать" at bounding box center [756, 627] width 135 height 39
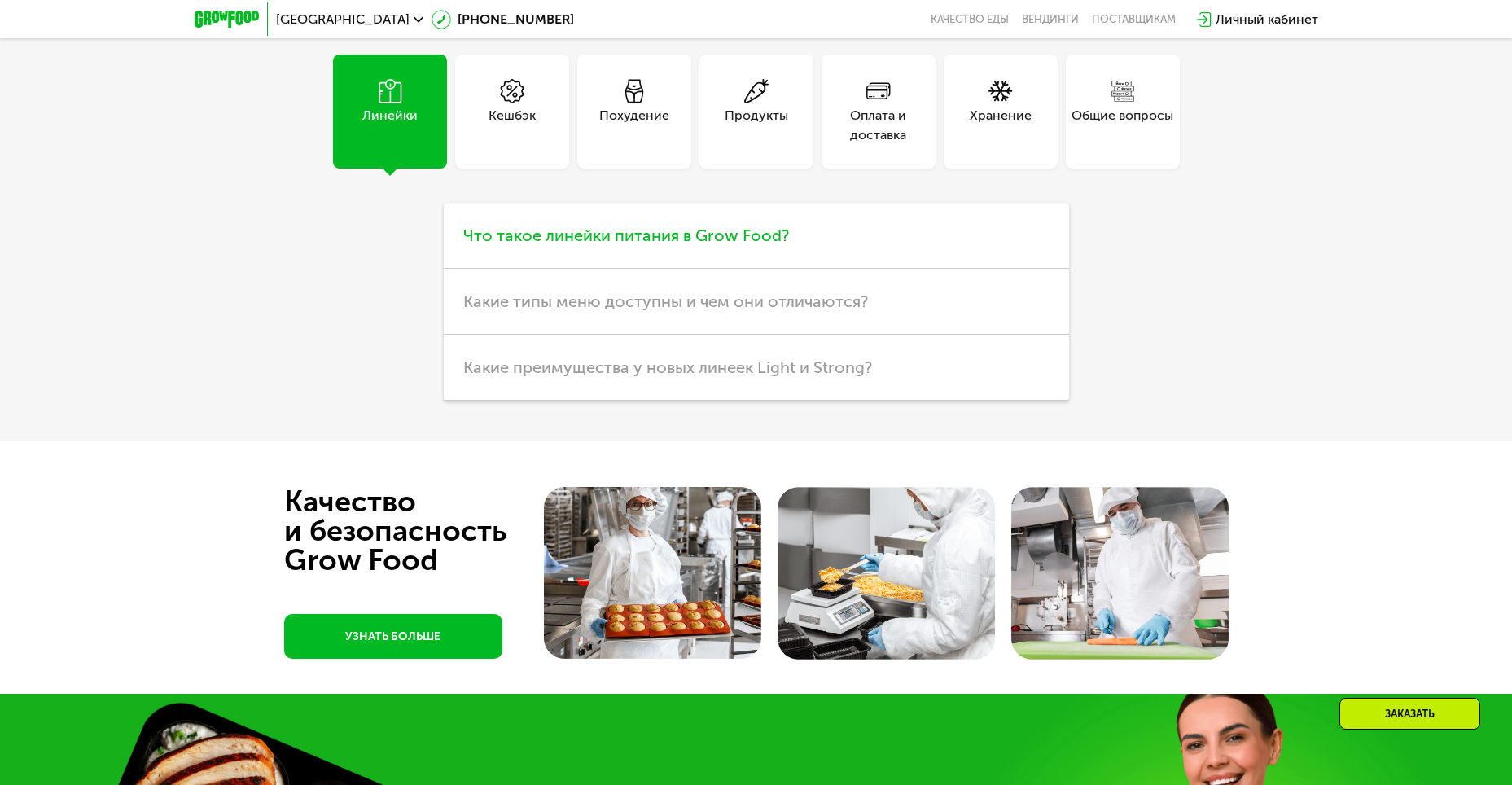
scroll to position [4388, 0]
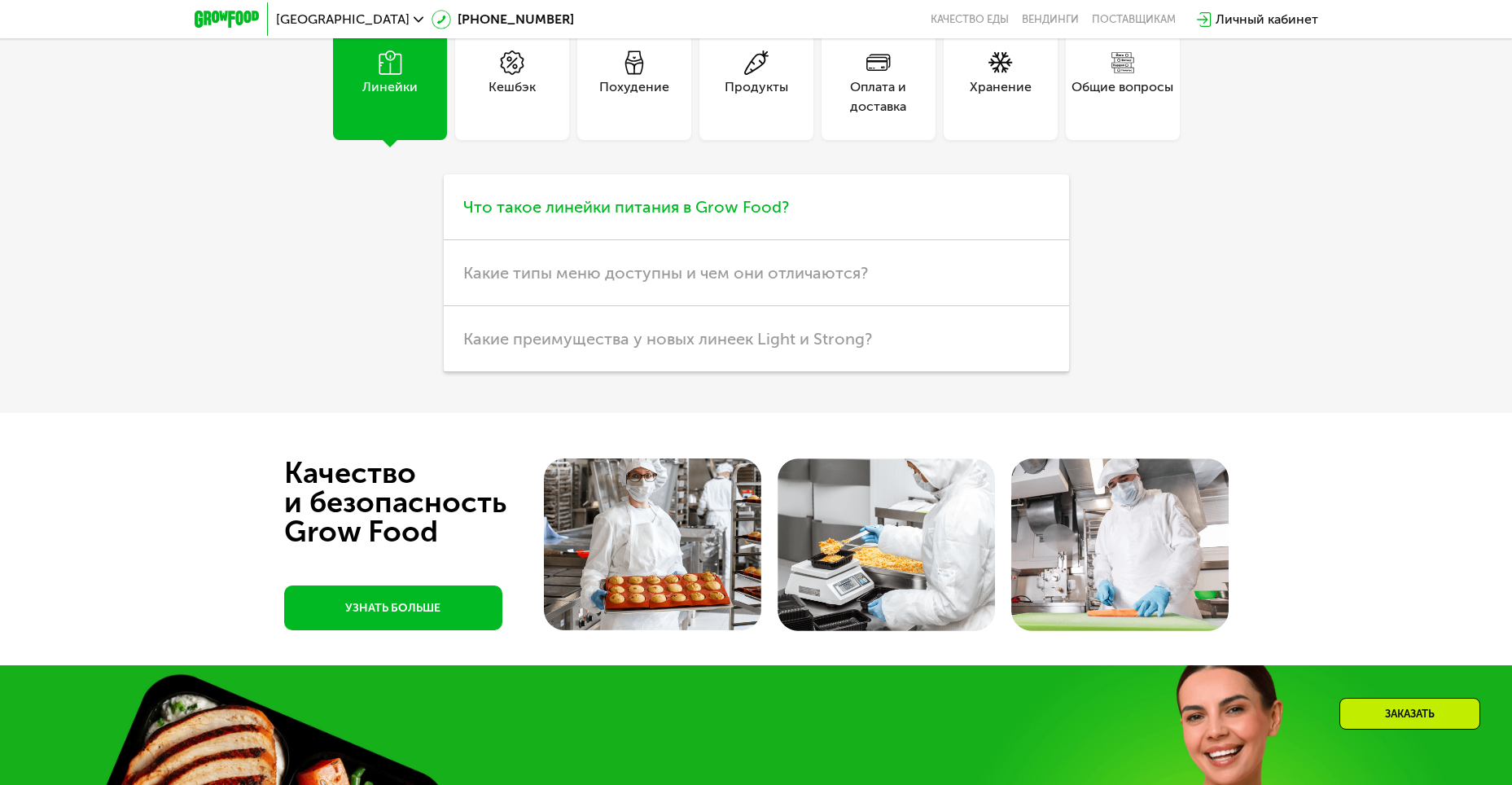
click at [729, 198] on span "Что такое линейки питания в Grow Food?" at bounding box center [627, 207] width 326 height 20
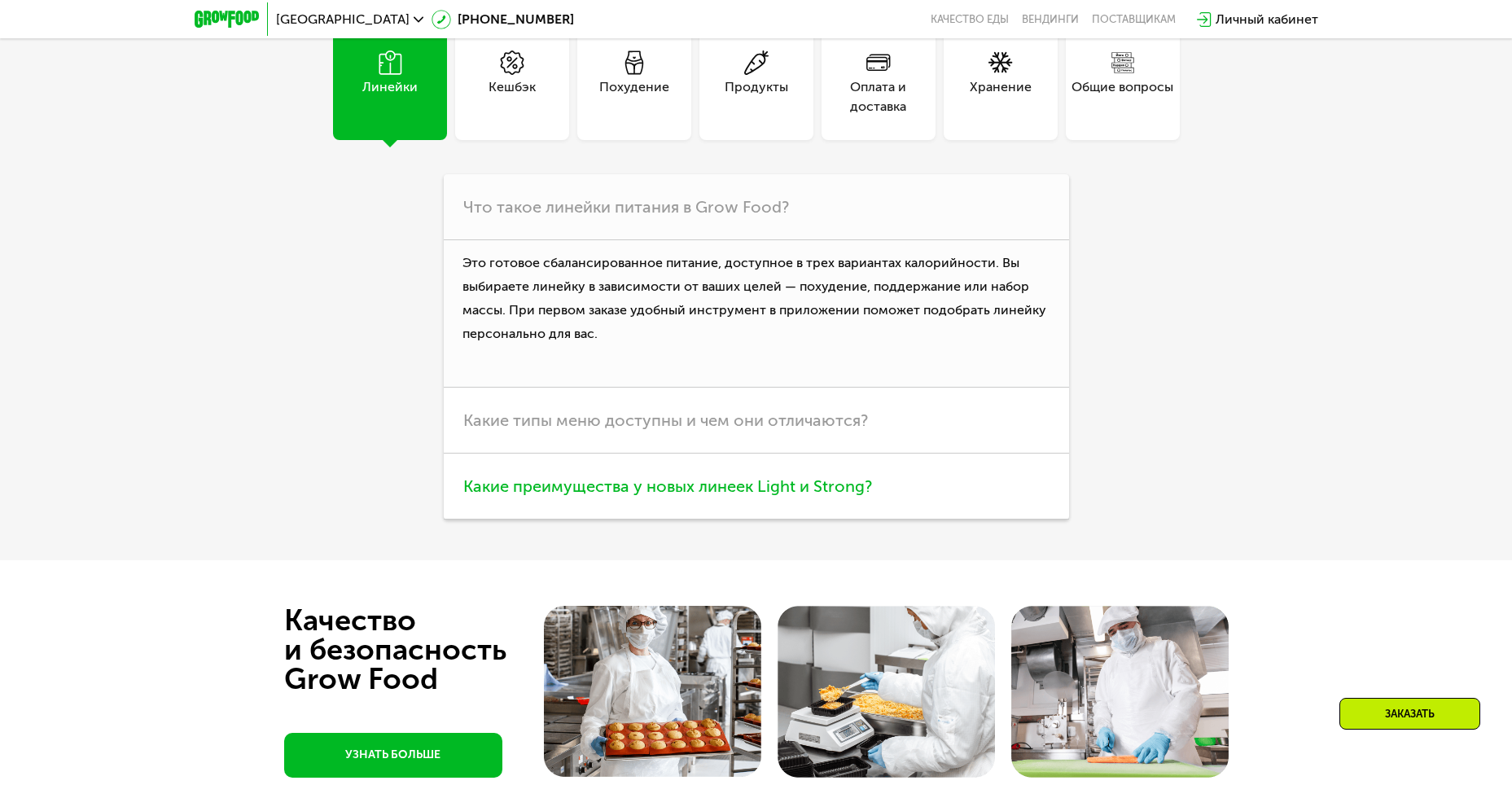
click at [964, 467] on h3 "Какие преимущества у новых линеек Light и Strong?" at bounding box center [756, 487] width 626 height 66
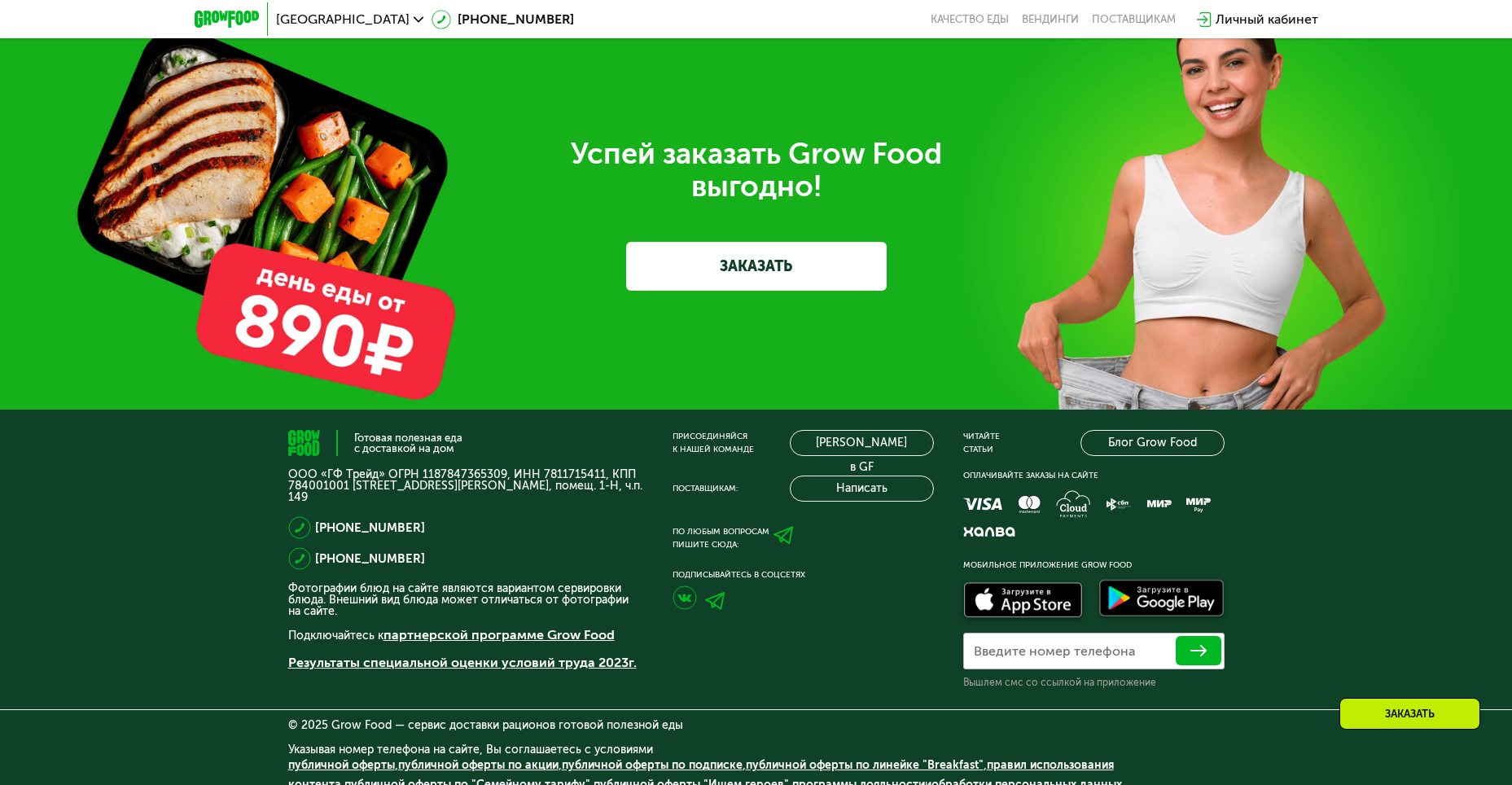
scroll to position [5189, 0]
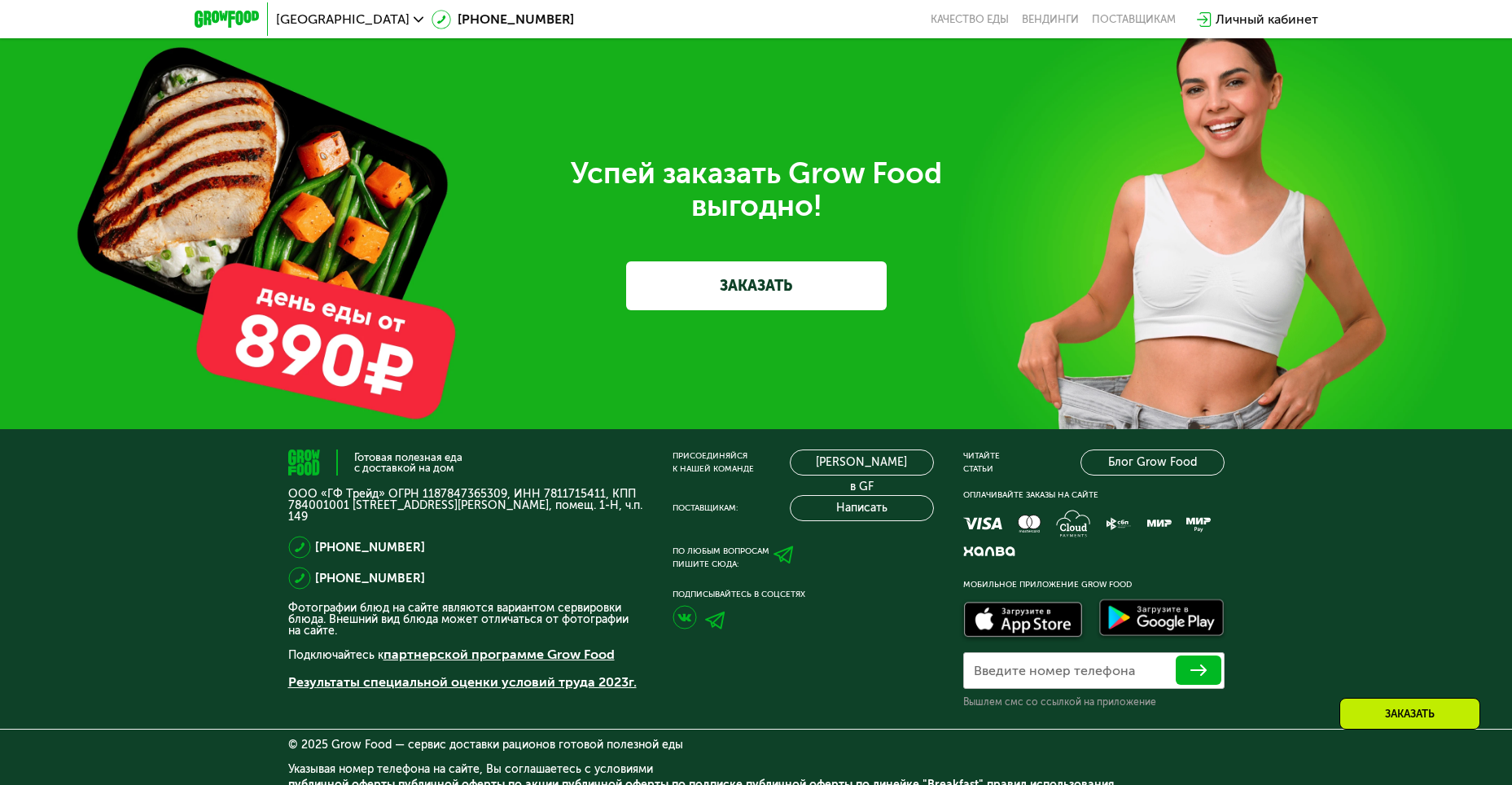
scroll to position [5189, 0]
